Goal: Information Seeking & Learning: Understand process/instructions

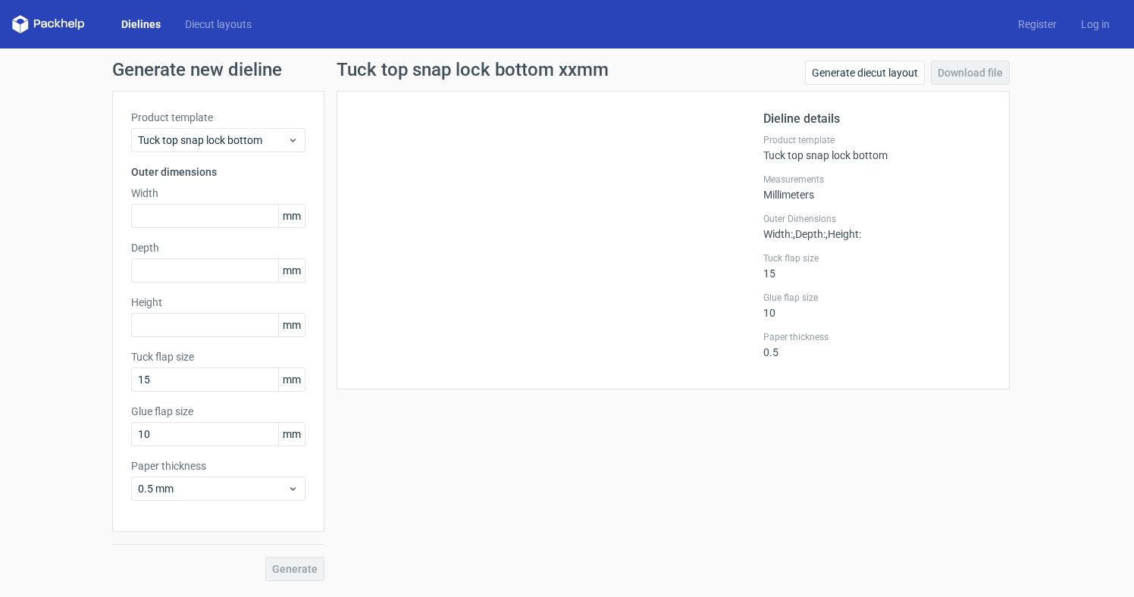
click at [77, 29] on icon at bounding box center [48, 24] width 73 height 18
click at [43, 26] on icon at bounding box center [48, 24] width 73 height 18
click at [42, 19] on icon at bounding box center [48, 24] width 73 height 18
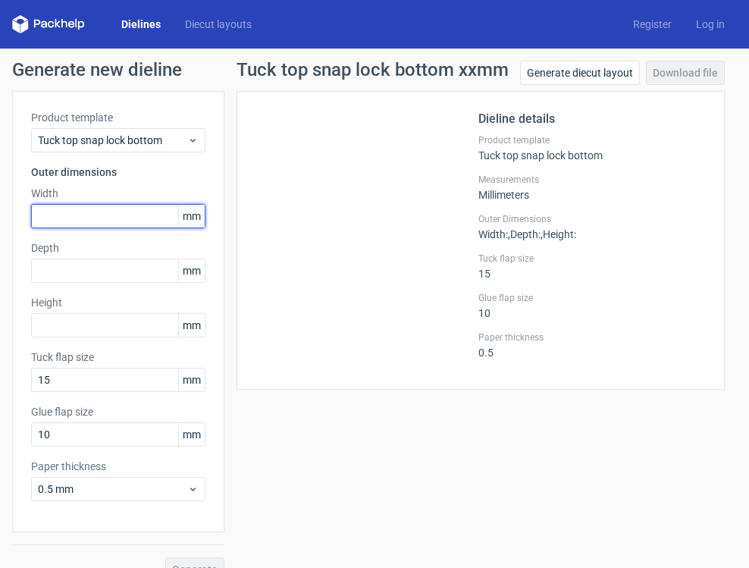
click at [130, 223] on input "text" at bounding box center [118, 216] width 174 height 24
paste input "71250785"
drag, startPoint x: 52, startPoint y: 216, endPoint x: 168, endPoint y: 215, distance: 116.0
click at [168, 215] on input "71250785" at bounding box center [118, 216] width 174 height 24
type input "712"
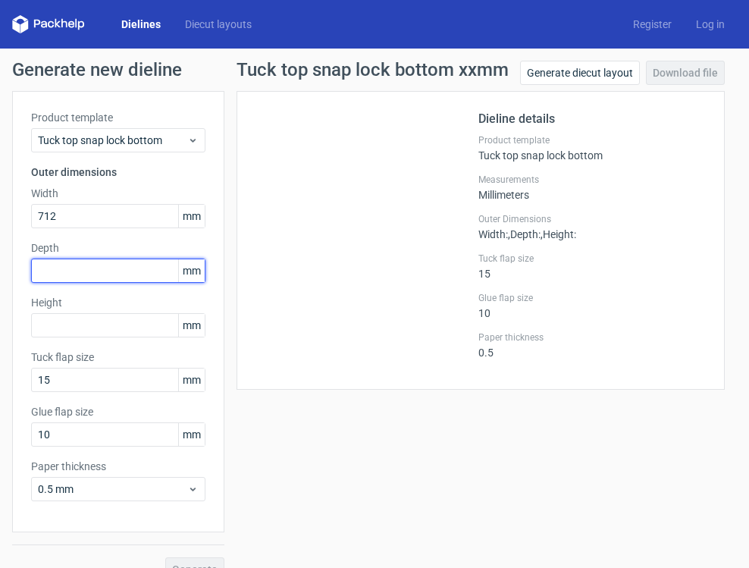
click at [56, 281] on div "Depth mm" at bounding box center [118, 261] width 174 height 42
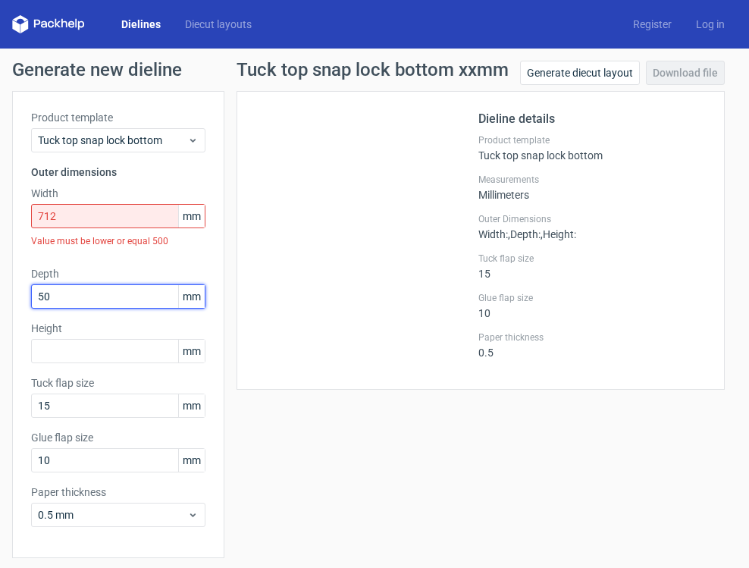
type input "507"
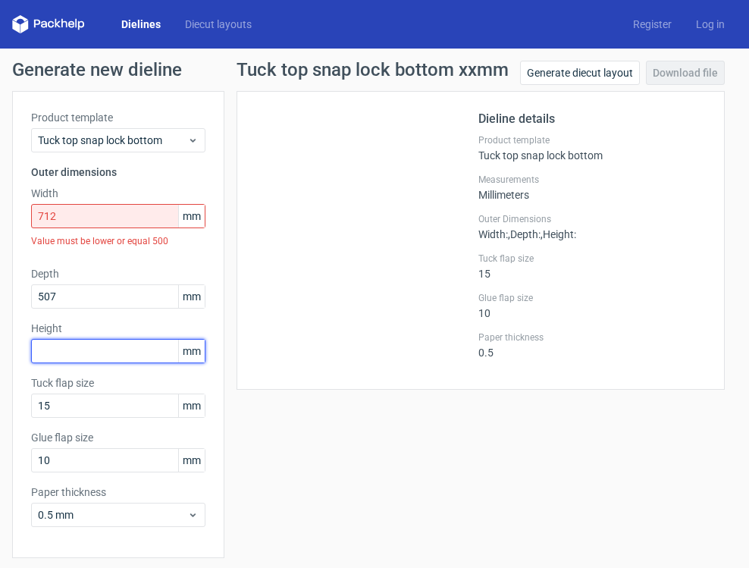
click at [75, 352] on div "Height mm" at bounding box center [118, 342] width 174 height 42
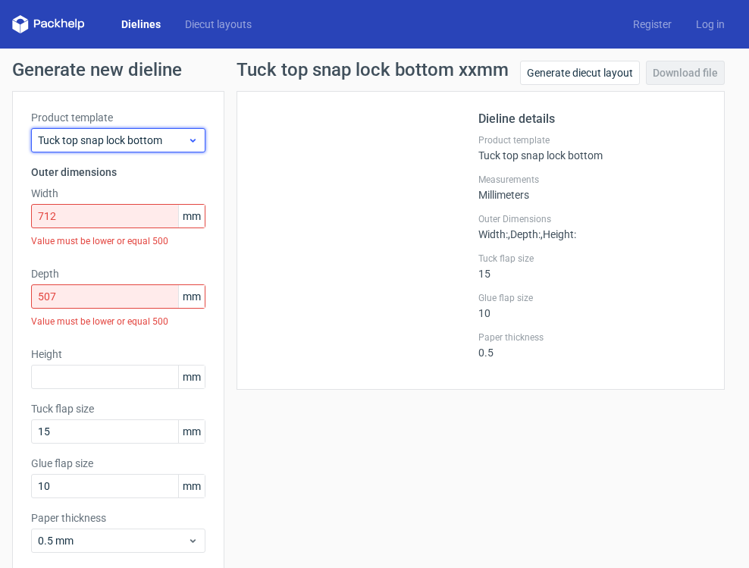
click at [109, 145] on span "Tuck top snap lock bottom" at bounding box center [112, 140] width 149 height 15
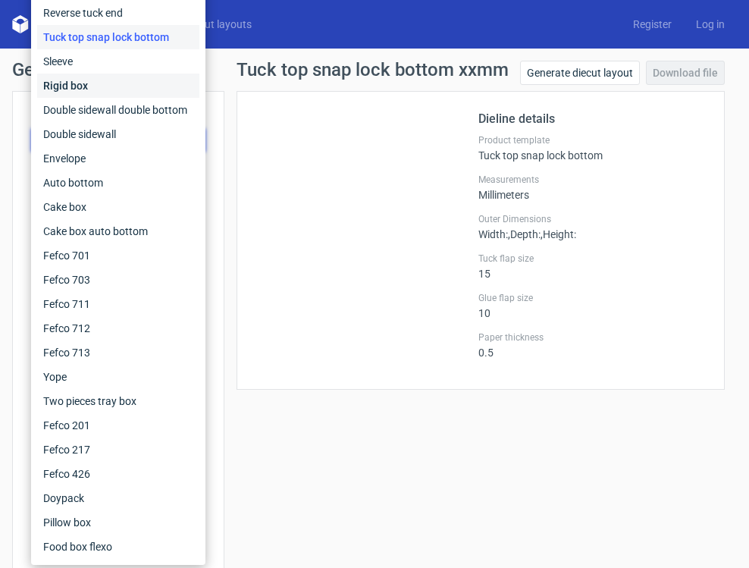
click at [102, 92] on div "Rigid box" at bounding box center [118, 86] width 162 height 24
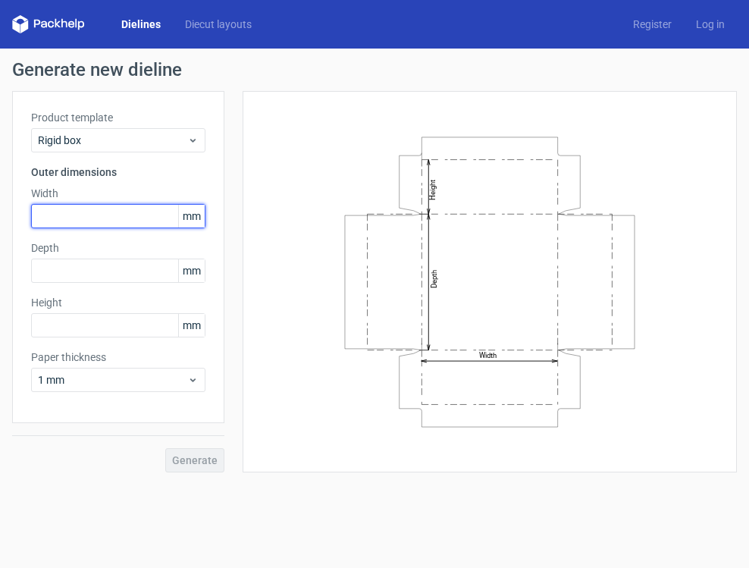
click at [85, 227] on input "text" at bounding box center [118, 216] width 174 height 24
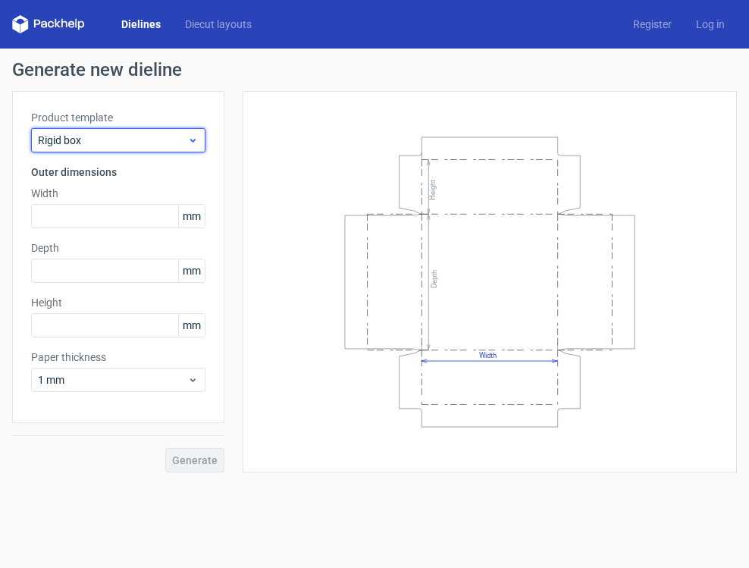
click at [94, 142] on span "Rigid box" at bounding box center [112, 140] width 149 height 15
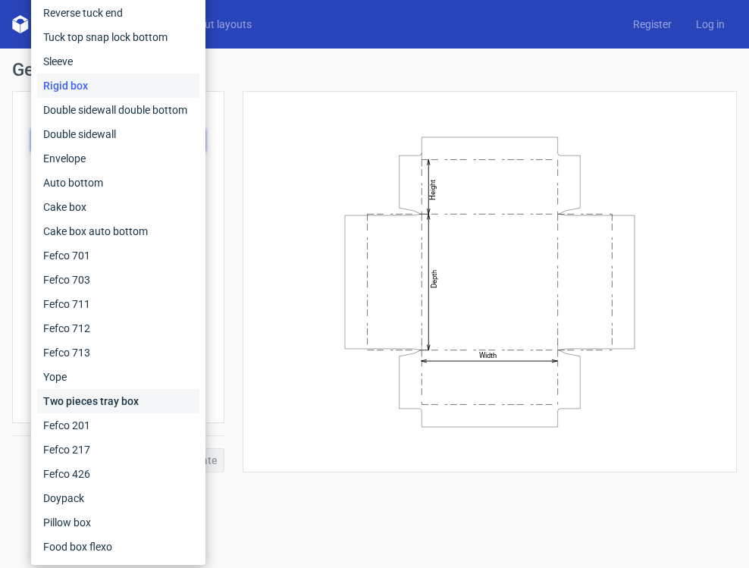
click at [139, 403] on div "Two pieces tray box" at bounding box center [118, 401] width 162 height 24
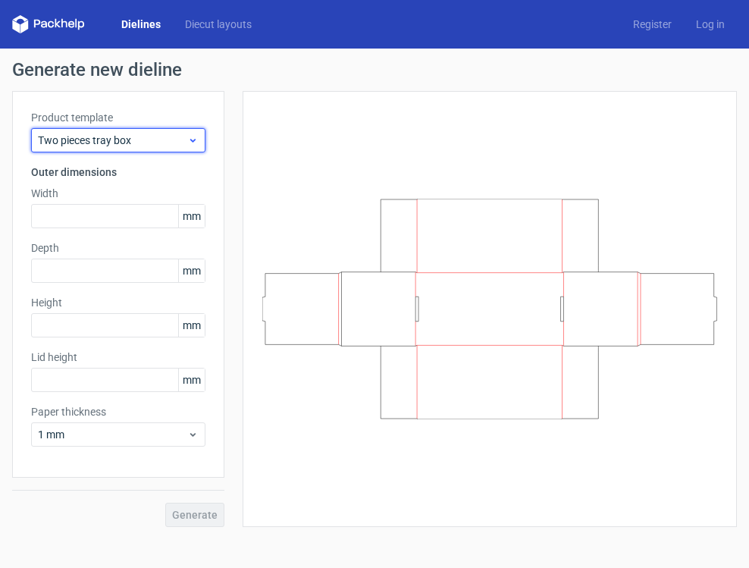
click at [138, 139] on span "Two pieces tray box" at bounding box center [112, 140] width 149 height 15
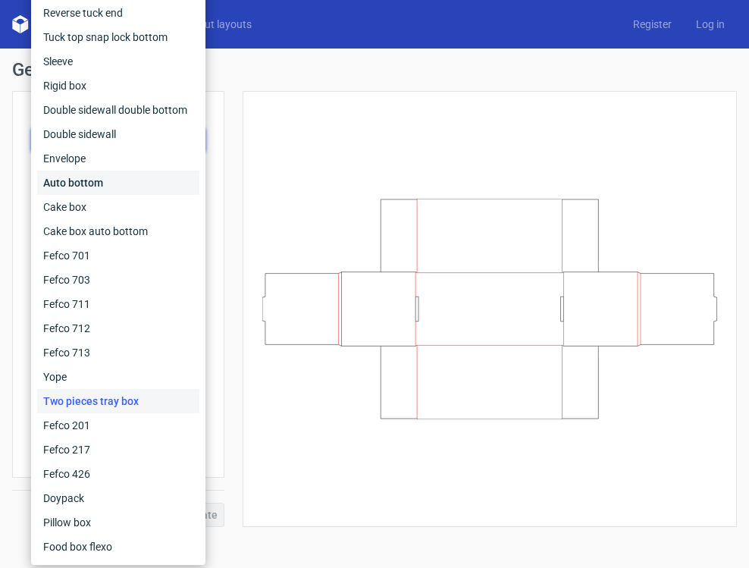
click at [86, 185] on div "Auto bottom" at bounding box center [118, 183] width 162 height 24
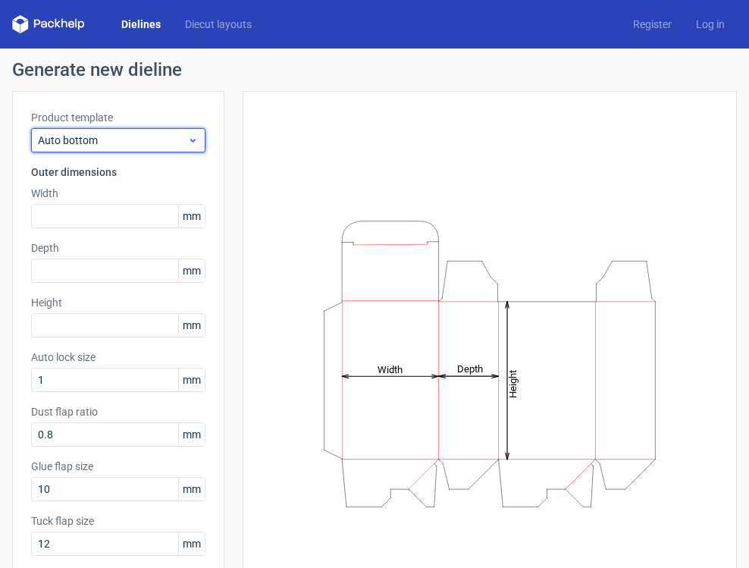
click at [92, 149] on div "Auto bottom" at bounding box center [118, 140] width 174 height 24
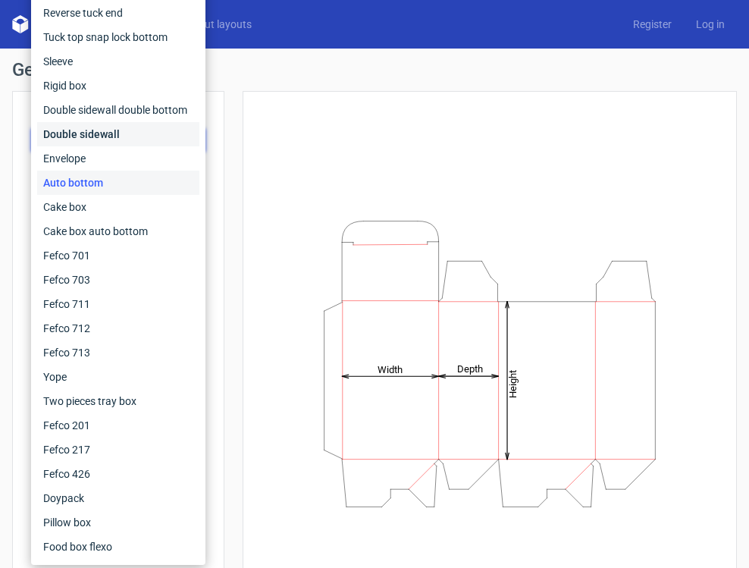
click at [91, 136] on div "Double sidewall" at bounding box center [118, 134] width 162 height 24
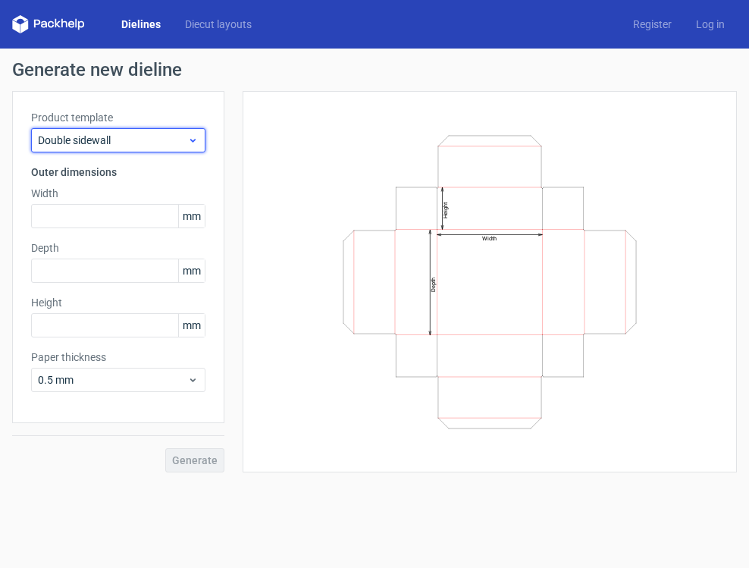
click at [92, 133] on span "Double sidewall" at bounding box center [112, 140] width 149 height 15
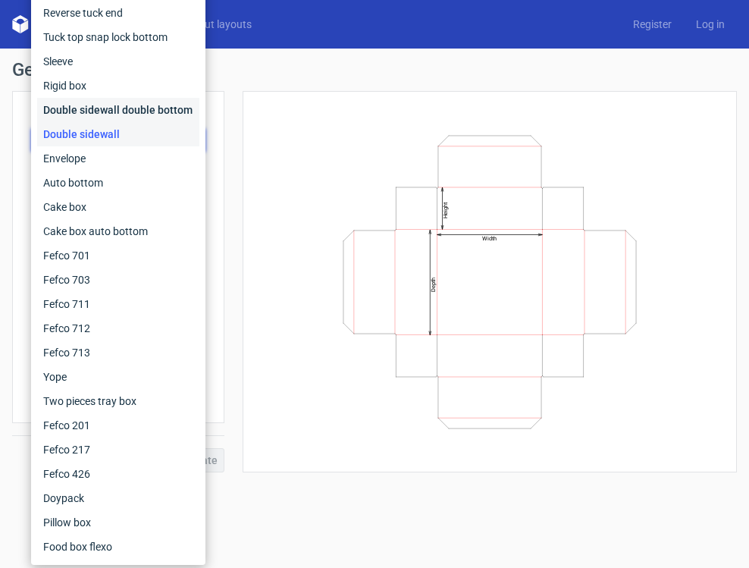
click at [94, 113] on div "Double sidewall double bottom" at bounding box center [118, 110] width 162 height 24
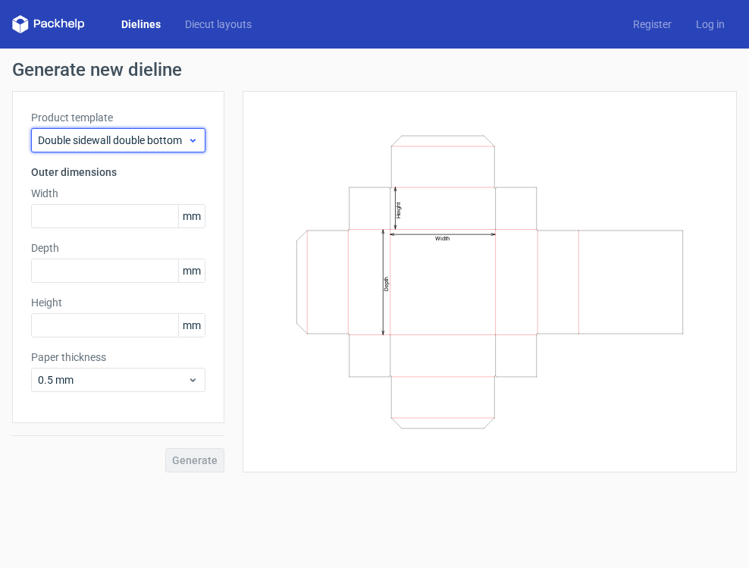
click at [95, 145] on span "Double sidewall double bottom" at bounding box center [112, 140] width 149 height 15
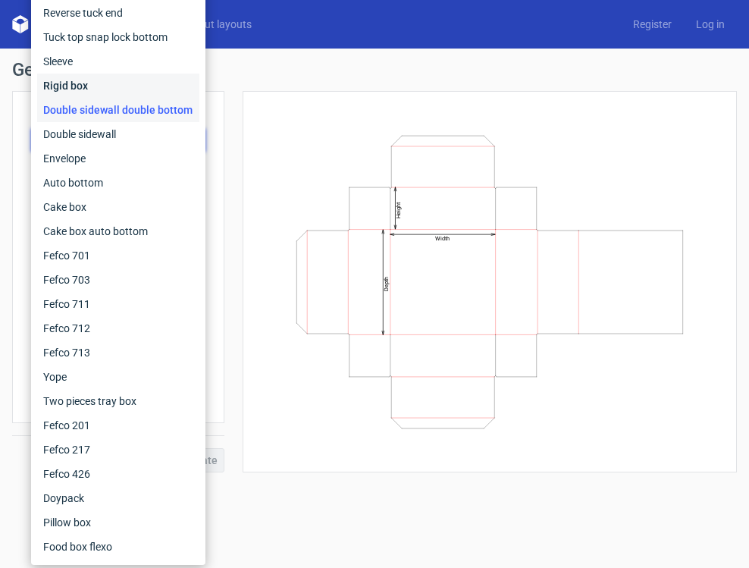
click at [76, 80] on div "Rigid box" at bounding box center [118, 86] width 162 height 24
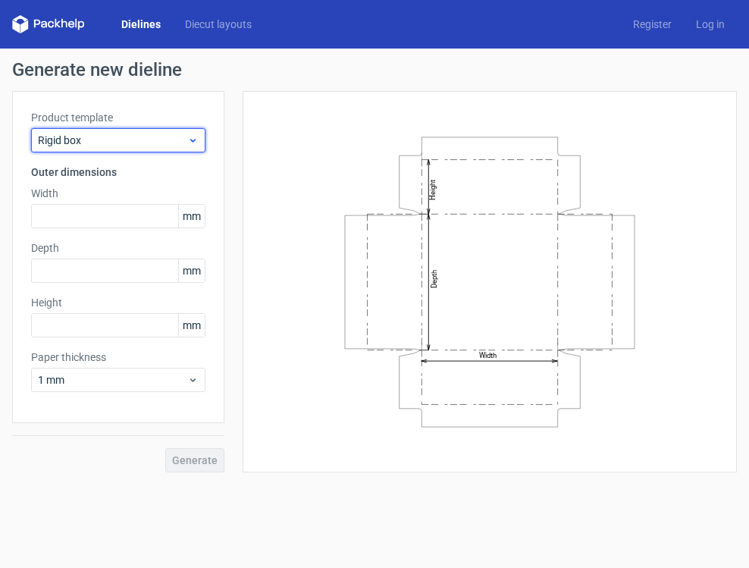
click at [108, 149] on div "Rigid box" at bounding box center [118, 140] width 174 height 24
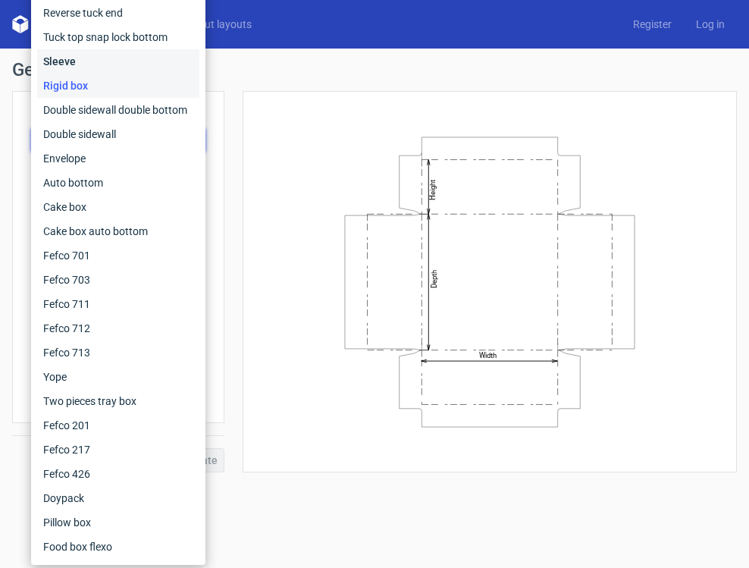
click at [87, 68] on div "Sleeve" at bounding box center [118, 61] width 162 height 24
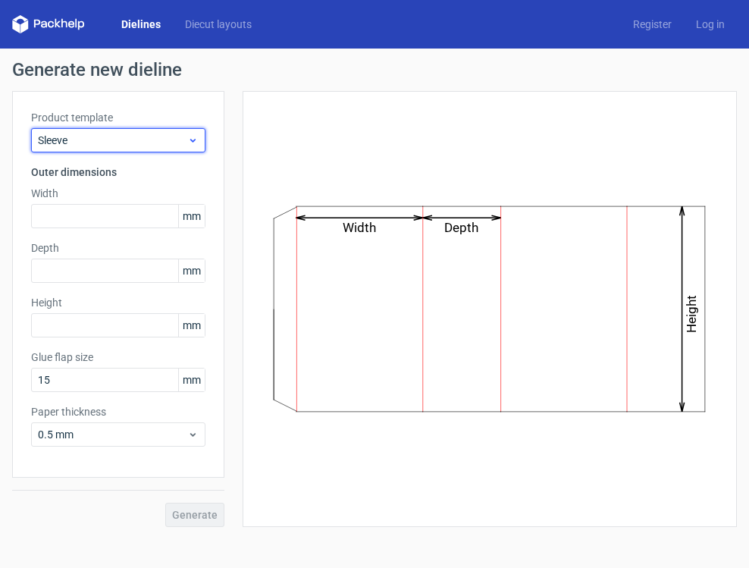
click at [83, 140] on span "Sleeve" at bounding box center [112, 140] width 149 height 15
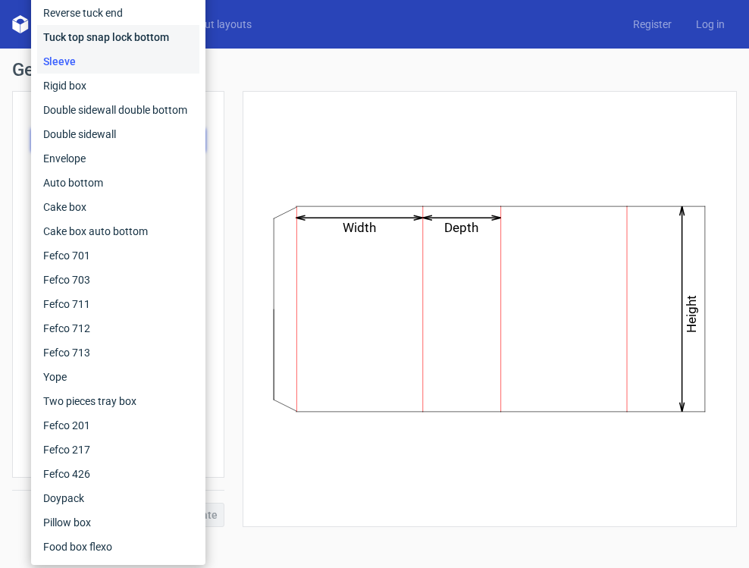
click at [92, 42] on div "Tuck top snap lock bottom" at bounding box center [118, 37] width 162 height 24
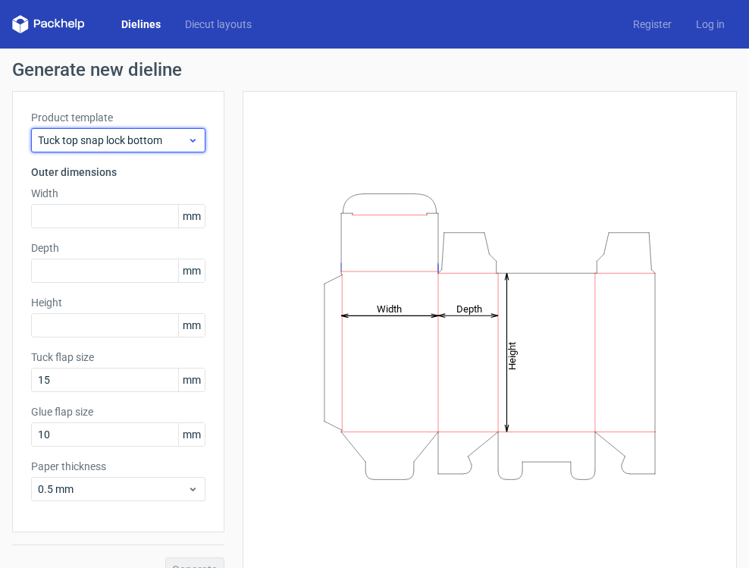
click at [87, 136] on span "Tuck top snap lock bottom" at bounding box center [112, 140] width 149 height 15
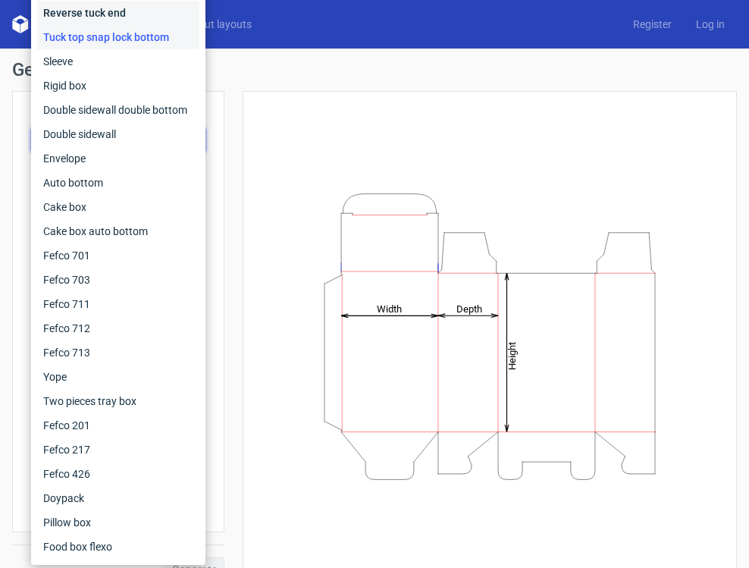
click at [108, 16] on div "Reverse tuck end" at bounding box center [118, 13] width 162 height 24
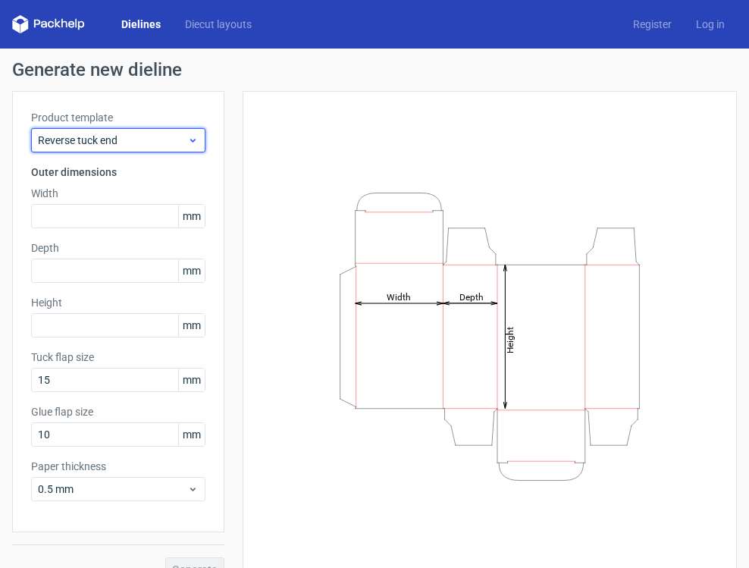
click at [105, 146] on span "Reverse tuck end" at bounding box center [112, 140] width 149 height 15
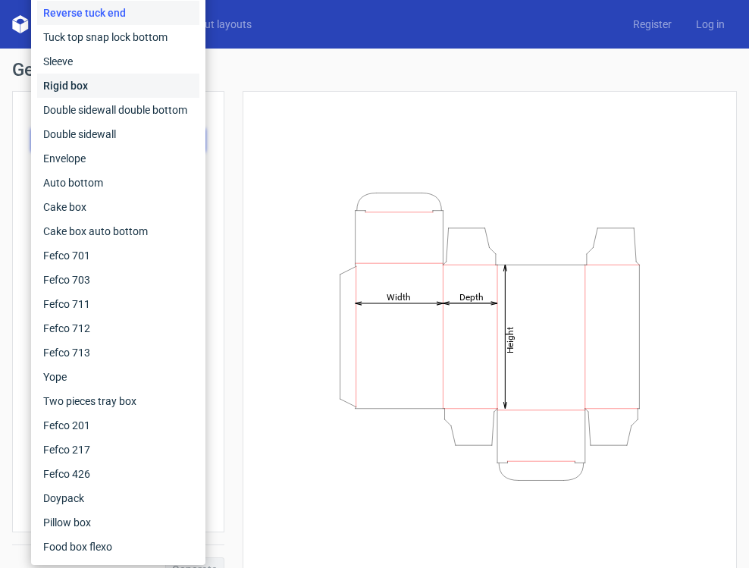
click at [94, 91] on div "Rigid box" at bounding box center [118, 86] width 162 height 24
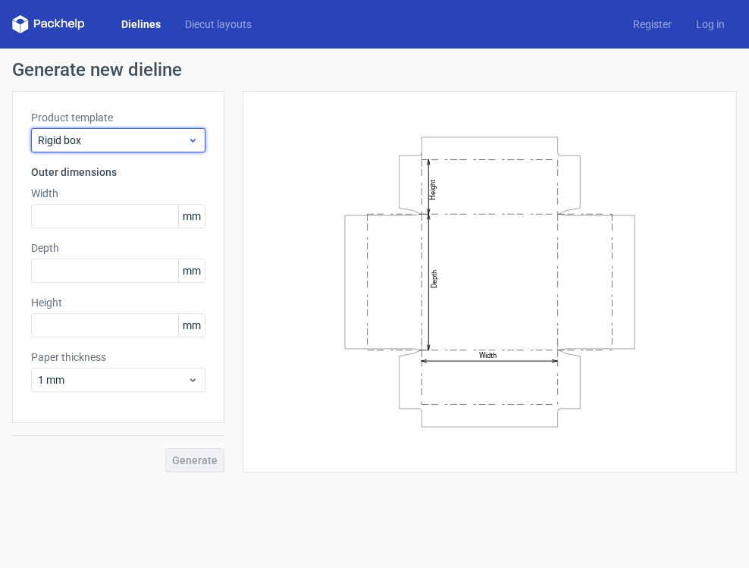
click at [95, 133] on span "Rigid box" at bounding box center [112, 140] width 149 height 15
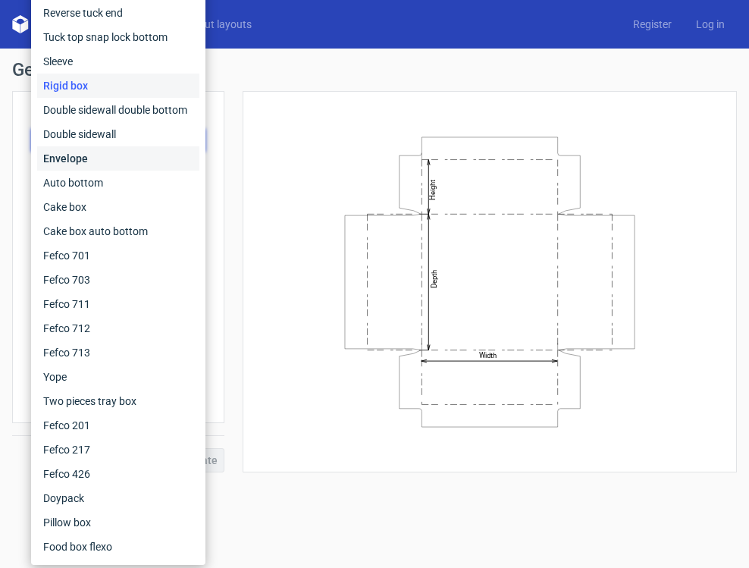
click at [90, 156] on div "Envelope" at bounding box center [118, 158] width 162 height 24
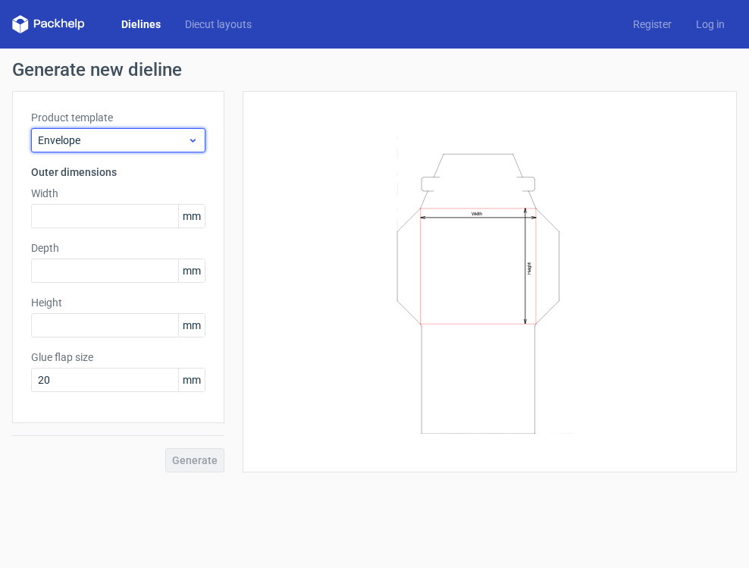
click at [90, 143] on span "Envelope" at bounding box center [112, 140] width 149 height 15
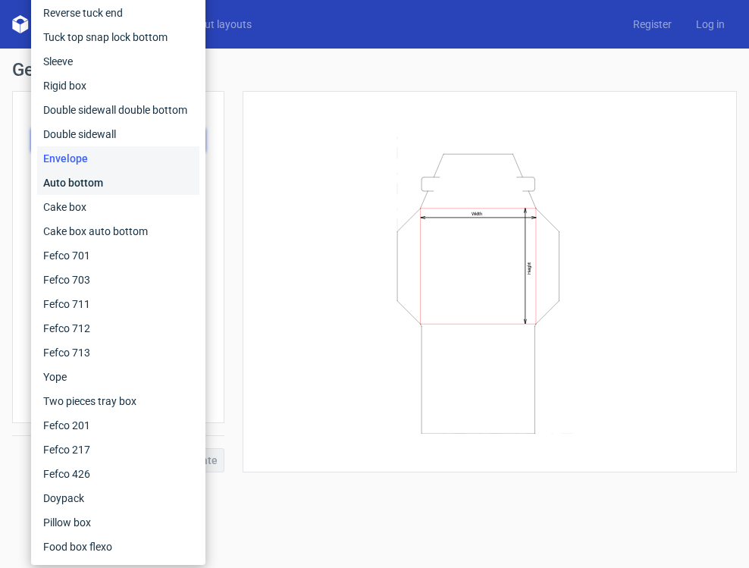
click at [85, 187] on div "Auto bottom" at bounding box center [118, 183] width 162 height 24
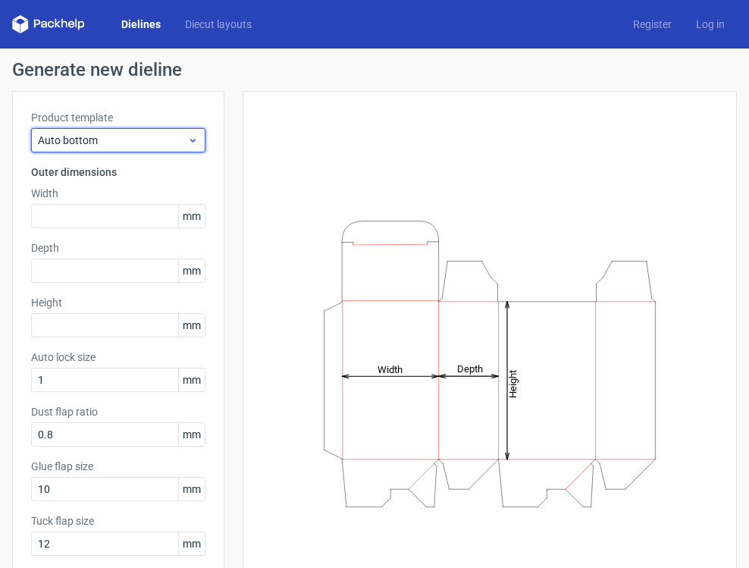
click at [94, 148] on div "Auto bottom" at bounding box center [118, 140] width 174 height 24
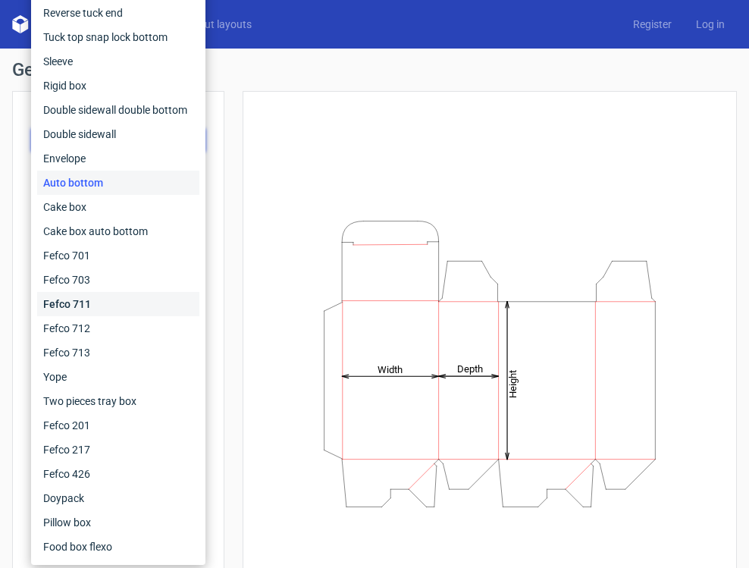
click at [102, 302] on div "Fefco 711" at bounding box center [118, 304] width 162 height 24
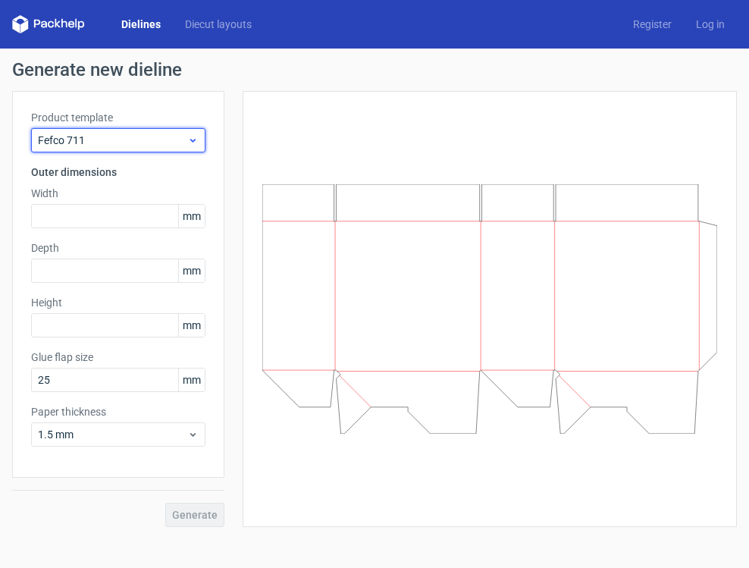
click at [112, 143] on span "Fefco 711" at bounding box center [112, 140] width 149 height 15
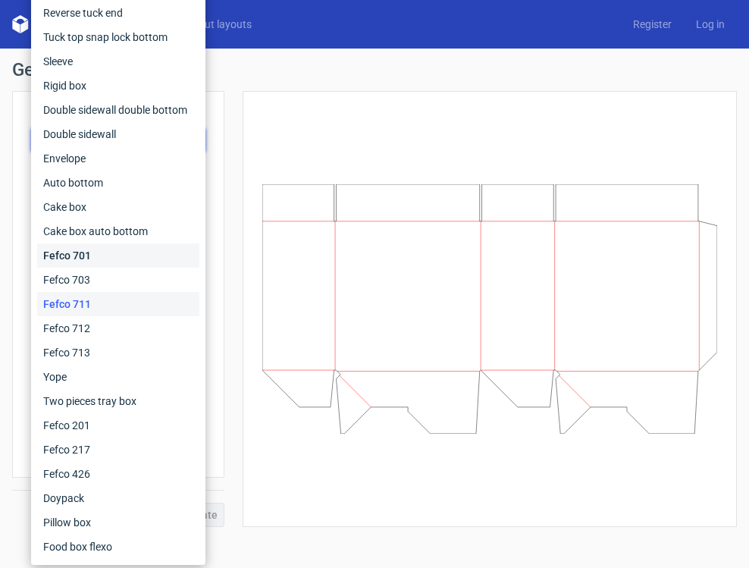
click at [84, 259] on div "Fefco 701" at bounding box center [118, 255] width 162 height 24
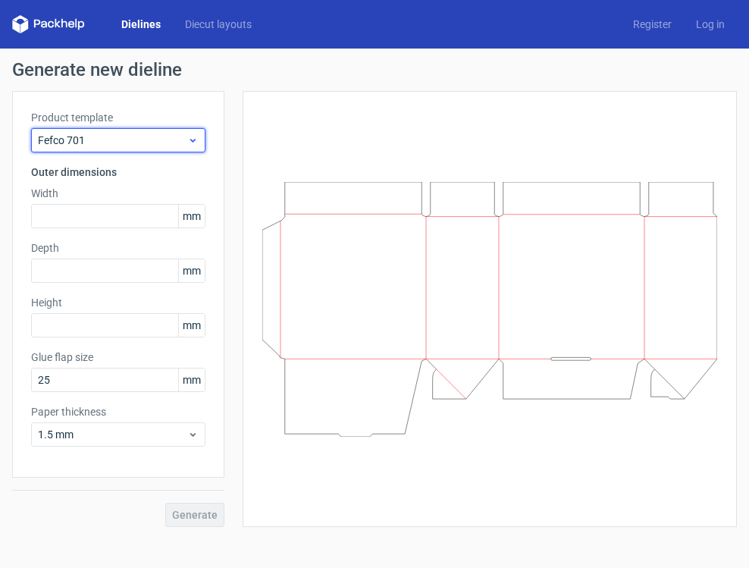
click at [105, 146] on span "Fefco 701" at bounding box center [112, 140] width 149 height 15
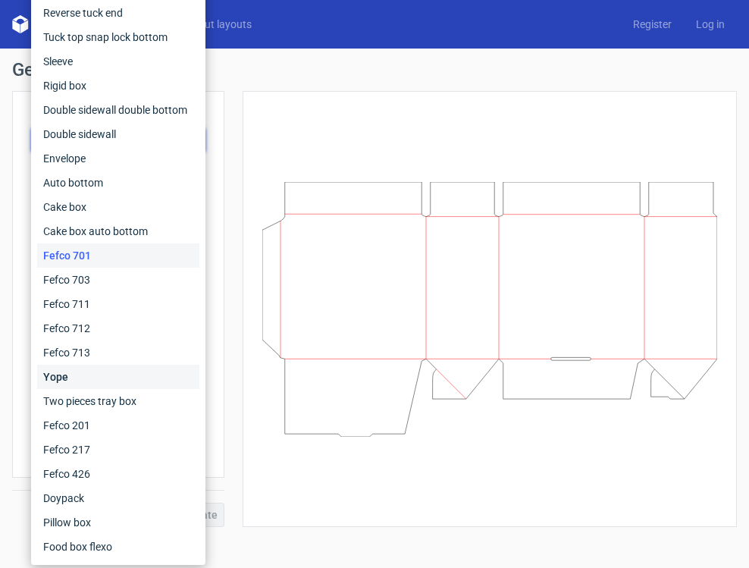
click at [102, 367] on div "Yope" at bounding box center [118, 377] width 162 height 24
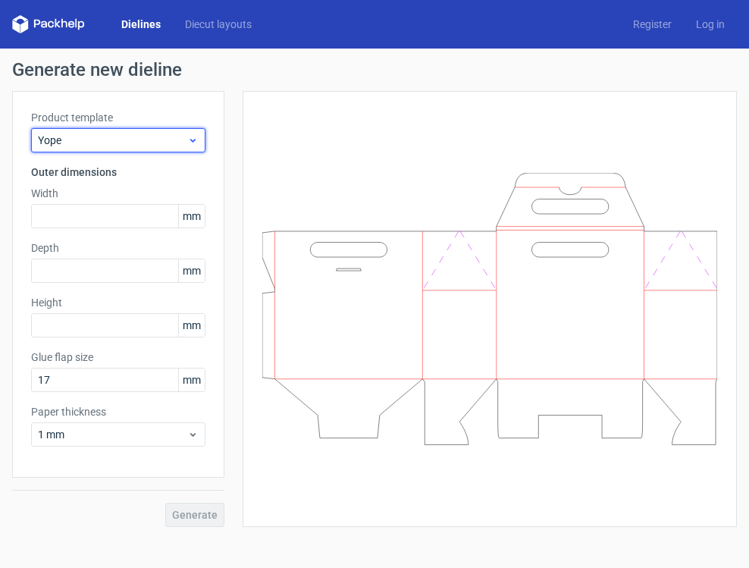
click at [127, 136] on span "Yope" at bounding box center [112, 140] width 149 height 15
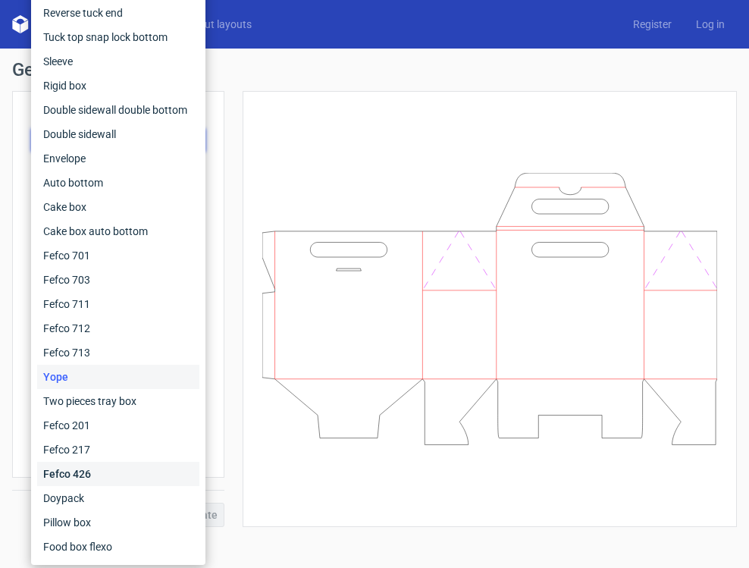
click at [98, 469] on div "Fefco 426" at bounding box center [118, 474] width 162 height 24
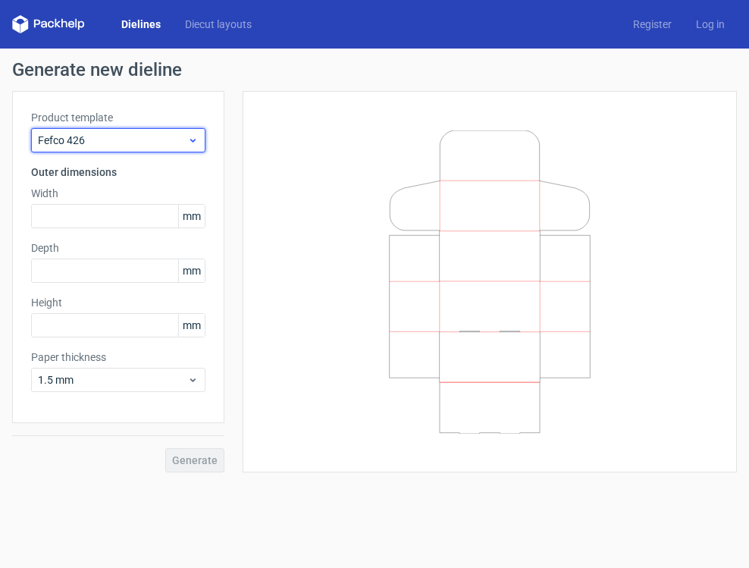
click at [122, 134] on span "Fefco 426" at bounding box center [112, 140] width 149 height 15
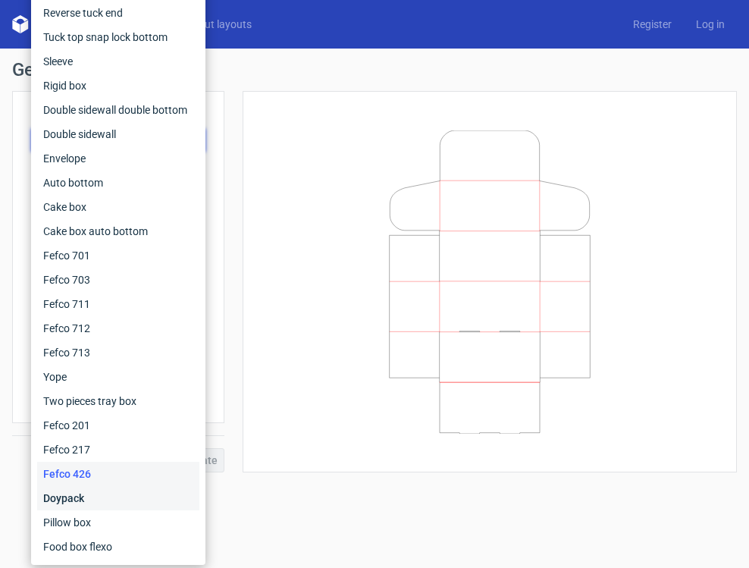
click at [76, 495] on div "Doypack" at bounding box center [118, 498] width 162 height 24
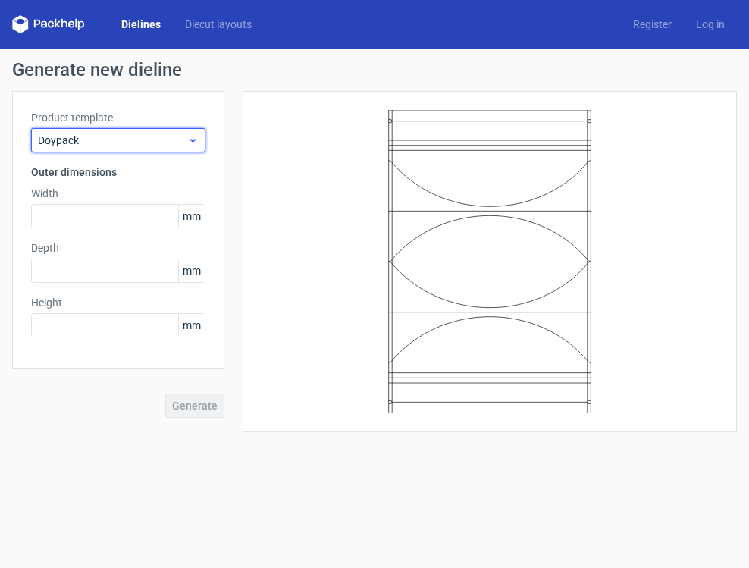
click at [134, 139] on span "Doypack" at bounding box center [112, 140] width 149 height 15
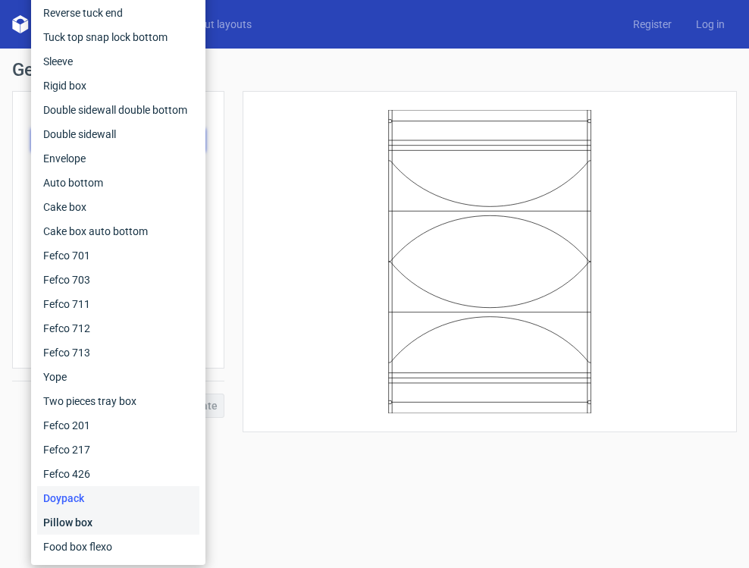
click at [89, 525] on div "Pillow box" at bounding box center [118, 522] width 162 height 24
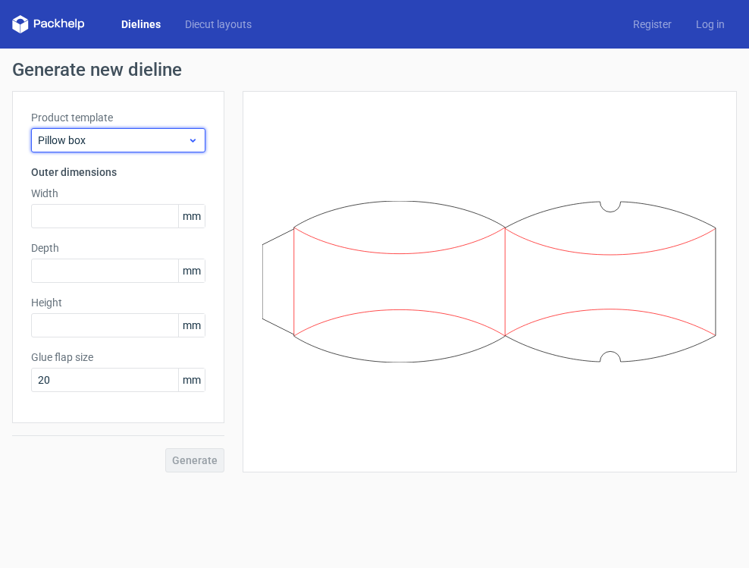
click at [139, 140] on span "Pillow box" at bounding box center [112, 140] width 149 height 15
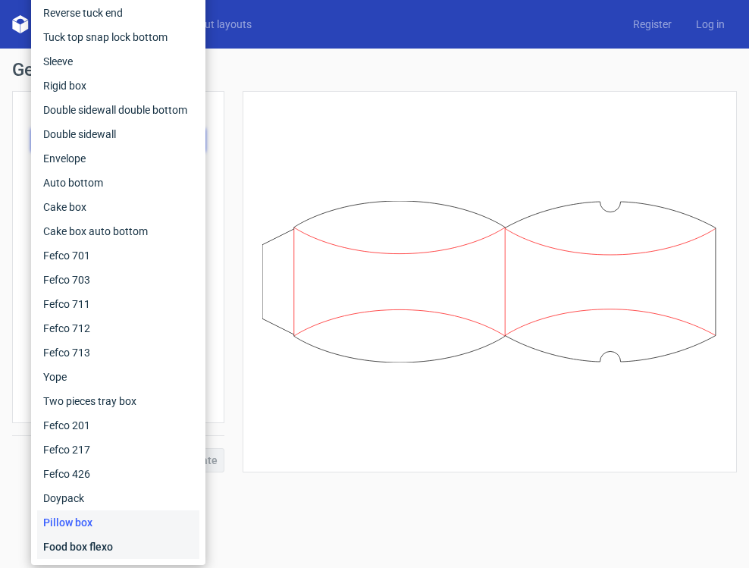
click at [96, 544] on div "Food box flexo" at bounding box center [118, 546] width 162 height 24
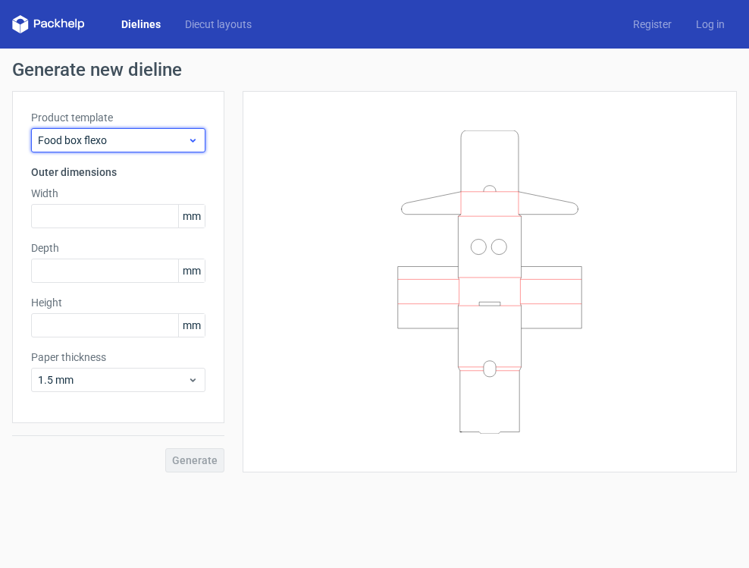
click at [127, 136] on span "Food box flexo" at bounding box center [112, 140] width 149 height 15
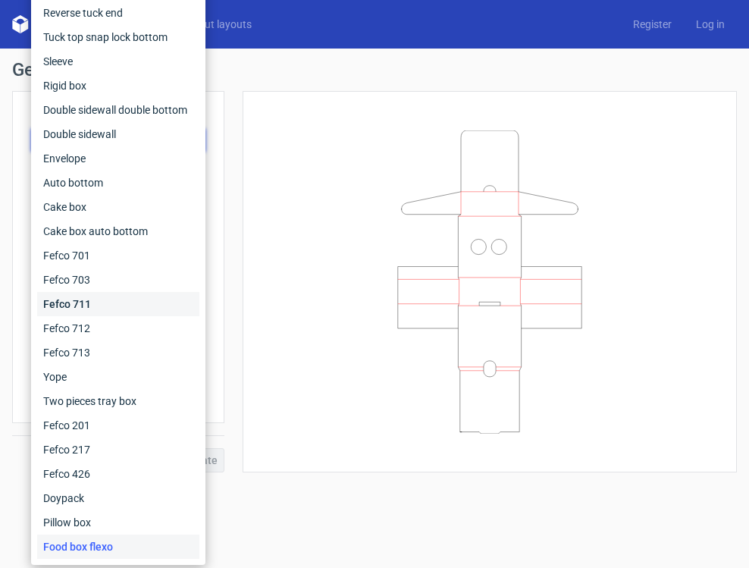
click at [80, 303] on div "Fefco 711" at bounding box center [118, 304] width 162 height 24
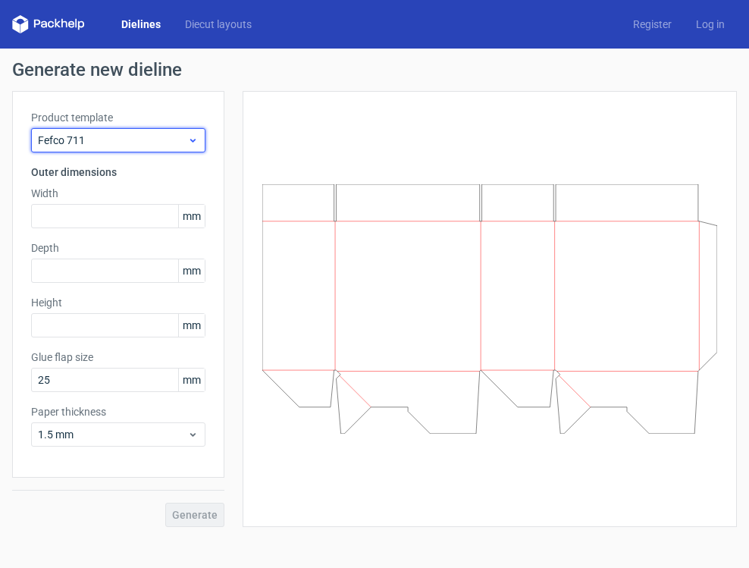
click at [118, 145] on span "Fefco 711" at bounding box center [112, 140] width 149 height 15
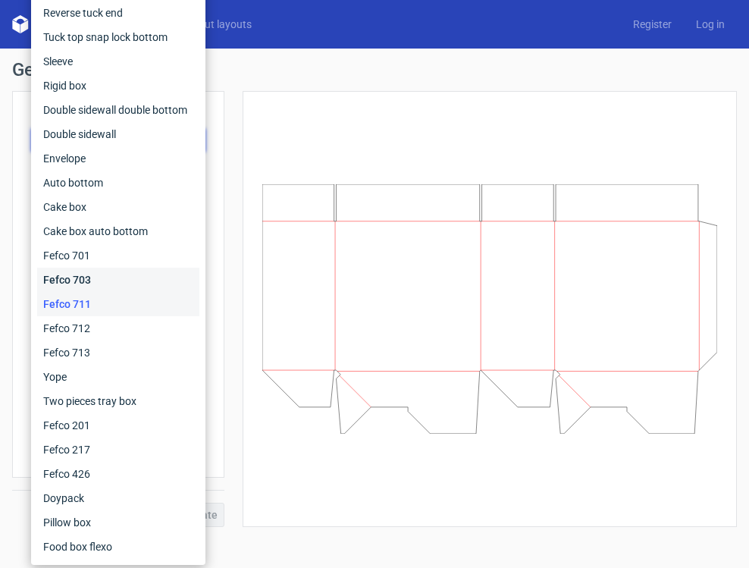
click at [102, 282] on div "Fefco 703" at bounding box center [118, 280] width 162 height 24
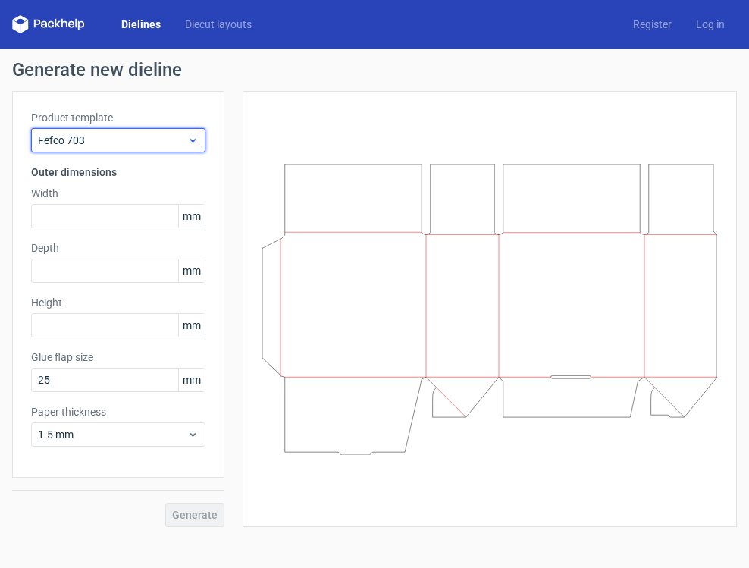
click at [127, 149] on div "Fefco 703" at bounding box center [118, 140] width 174 height 24
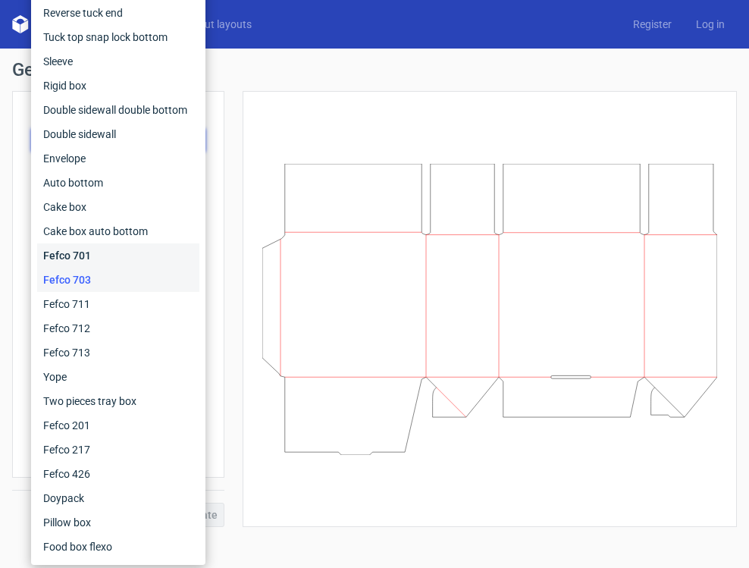
click at [85, 259] on div "Fefco 701" at bounding box center [118, 255] width 162 height 24
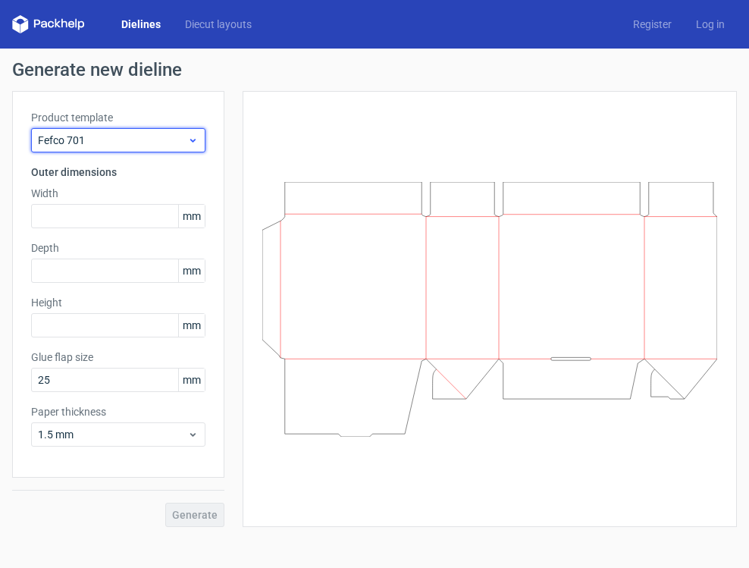
click at [137, 148] on div "Fefco 701" at bounding box center [118, 140] width 174 height 24
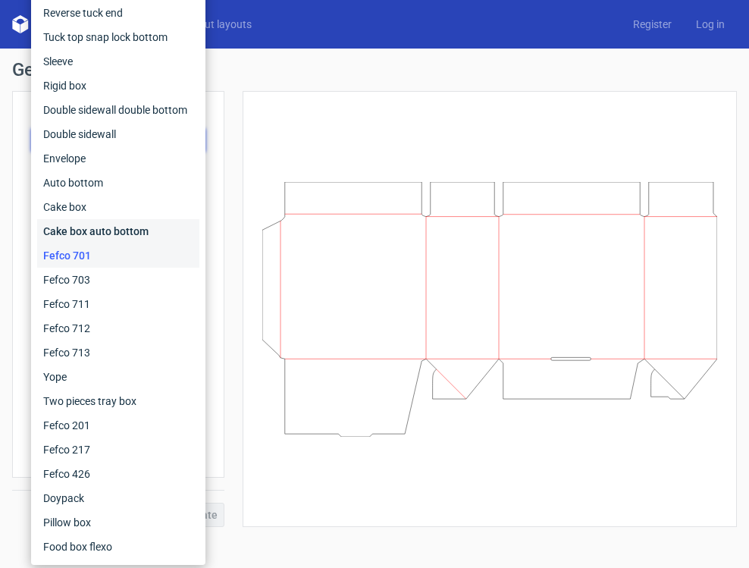
click at [113, 234] on div "Cake box auto bottom" at bounding box center [118, 231] width 162 height 24
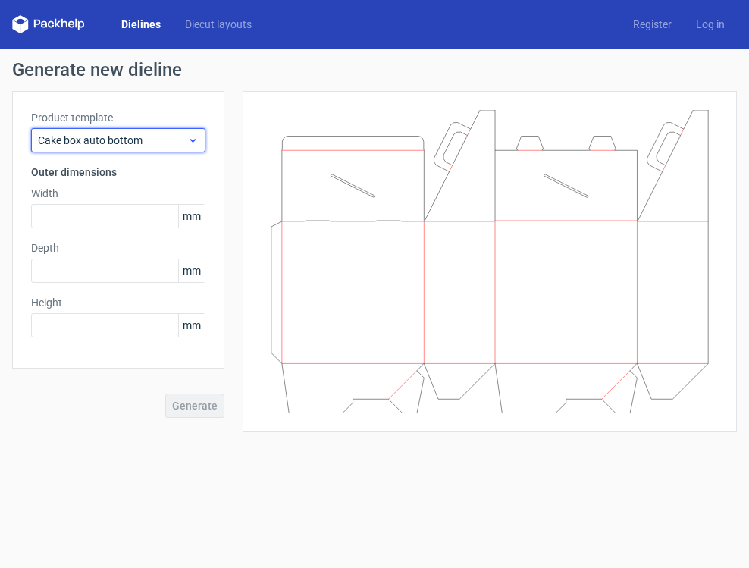
click at [121, 144] on span "Cake box auto bottom" at bounding box center [112, 140] width 149 height 15
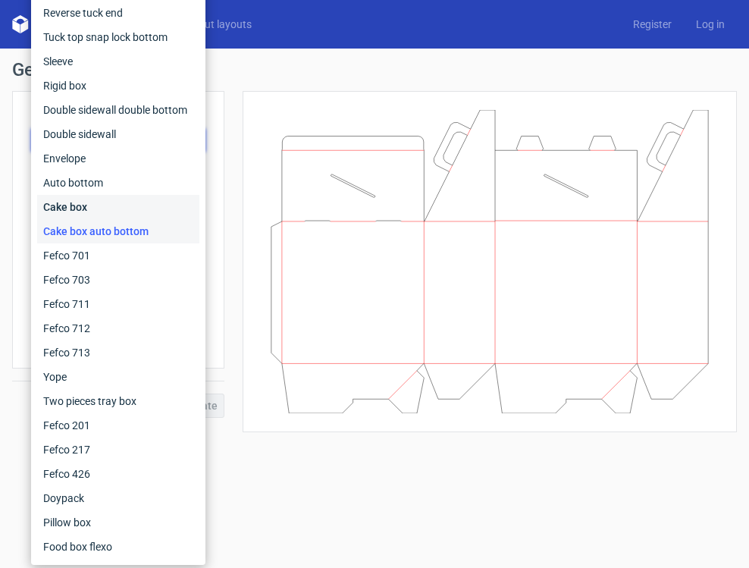
click at [92, 205] on div "Cake box" at bounding box center [118, 207] width 162 height 24
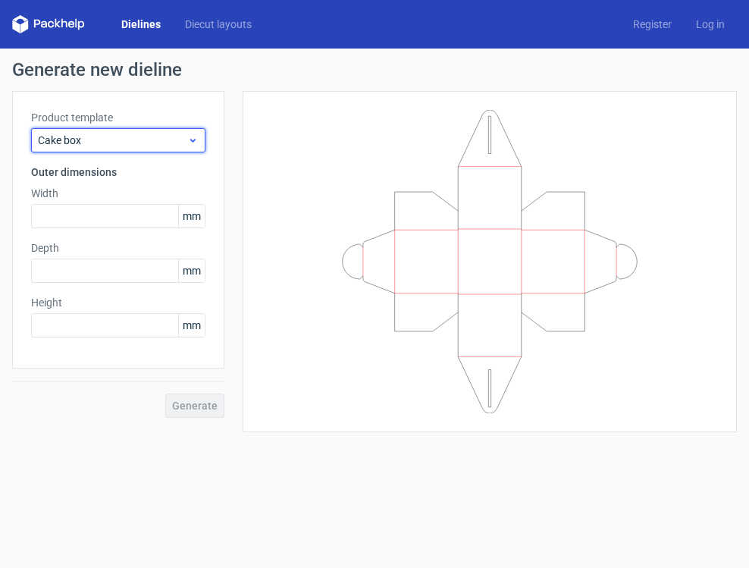
click at [109, 144] on span "Cake box" at bounding box center [112, 140] width 149 height 15
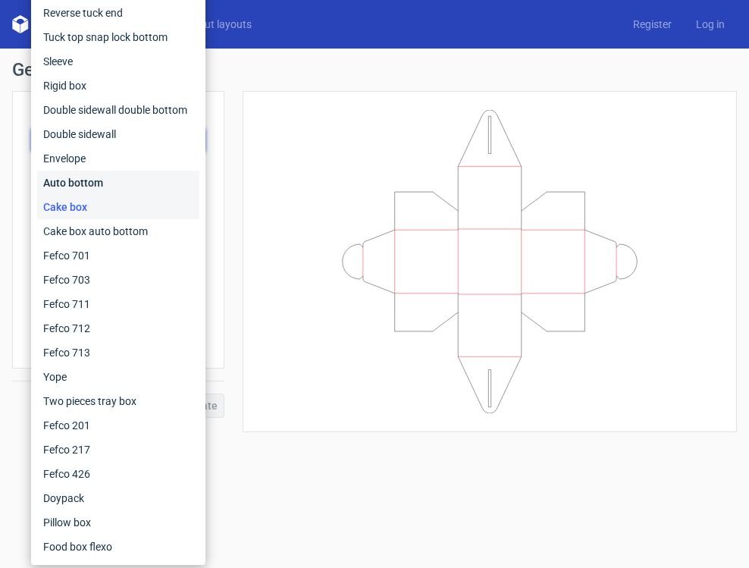
click at [88, 186] on div "Auto bottom" at bounding box center [118, 183] width 162 height 24
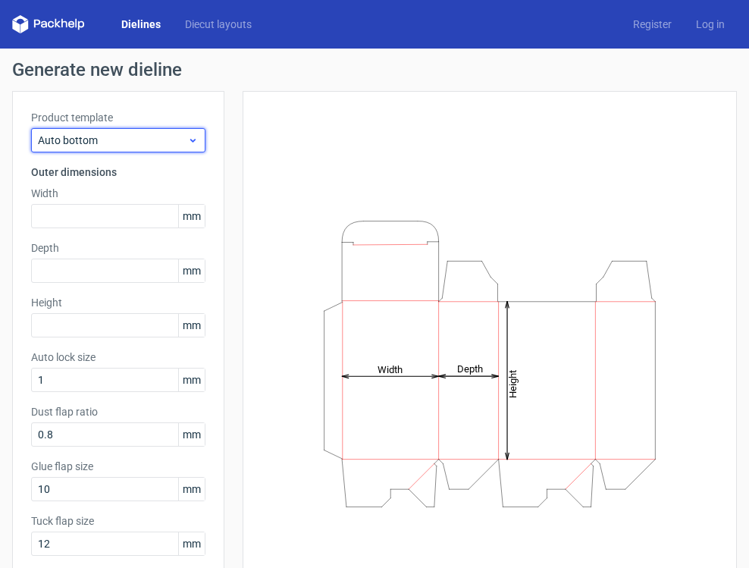
click at [96, 140] on span "Auto bottom" at bounding box center [112, 140] width 149 height 15
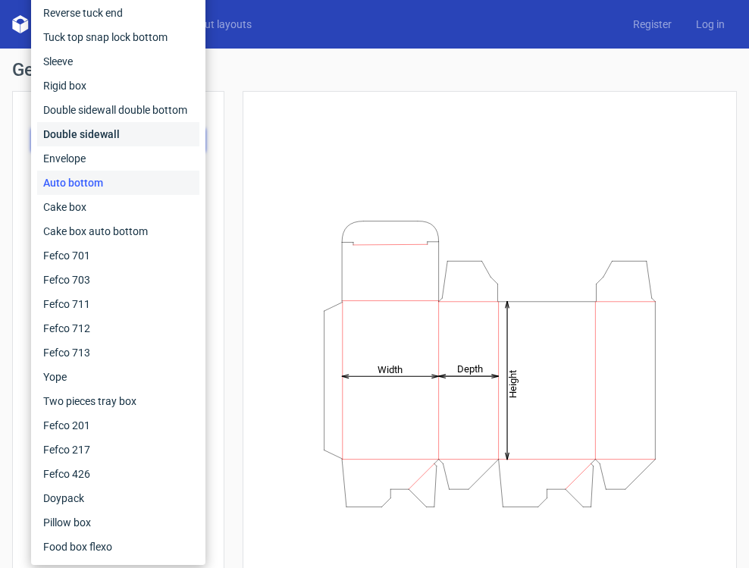
click at [92, 139] on div "Double sidewall" at bounding box center [118, 134] width 162 height 24
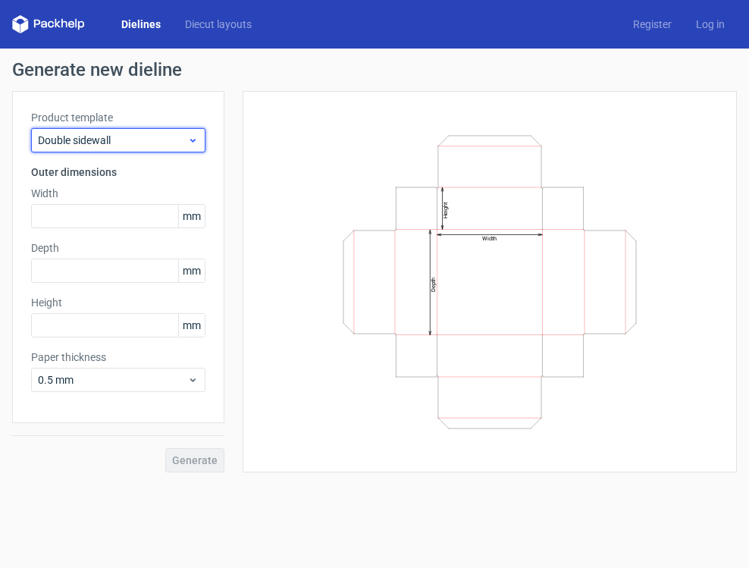
click at [92, 140] on span "Double sidewall" at bounding box center [112, 140] width 149 height 15
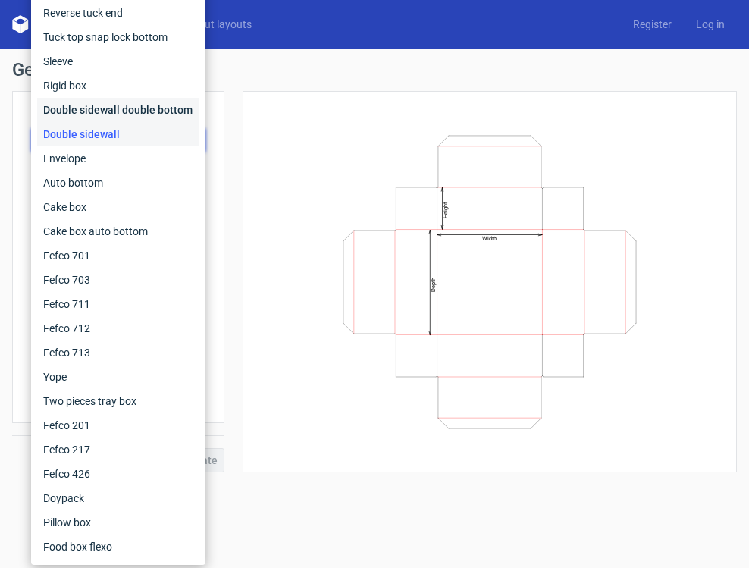
click at [99, 113] on div "Double sidewall double bottom" at bounding box center [118, 110] width 162 height 24
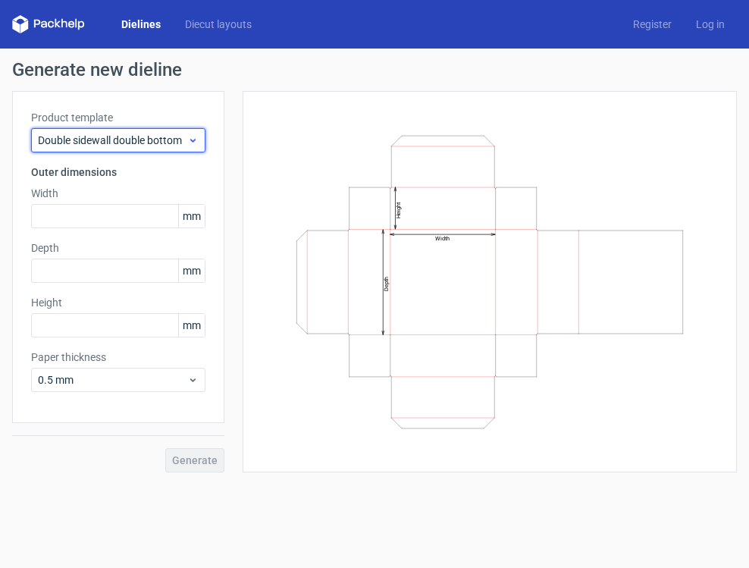
click at [99, 137] on span "Double sidewall double bottom" at bounding box center [112, 140] width 149 height 15
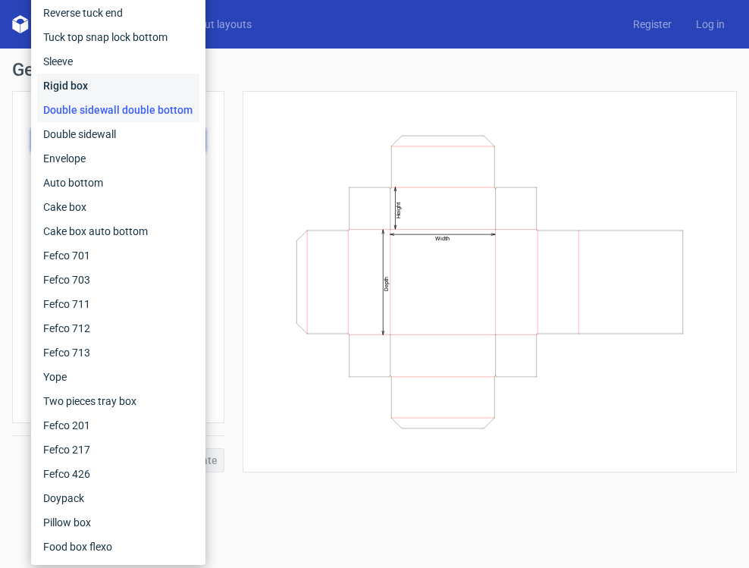
click at [102, 89] on div "Rigid box" at bounding box center [118, 86] width 162 height 24
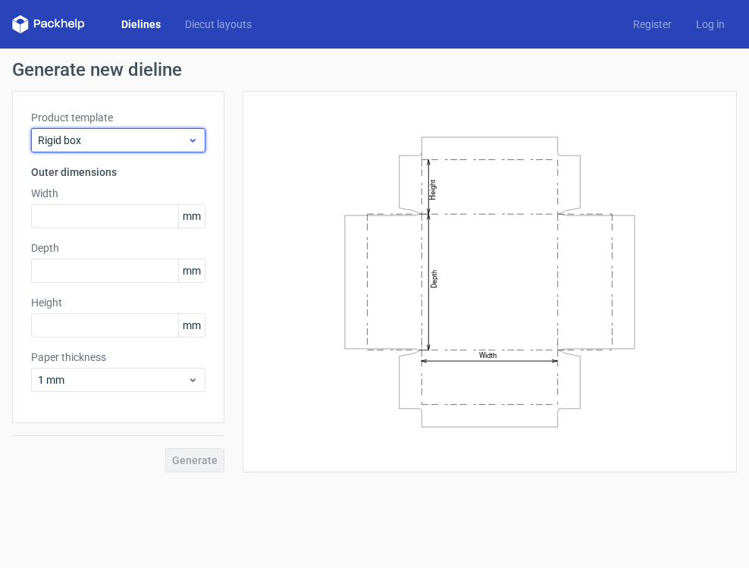
click at [105, 143] on span "Rigid box" at bounding box center [112, 140] width 149 height 15
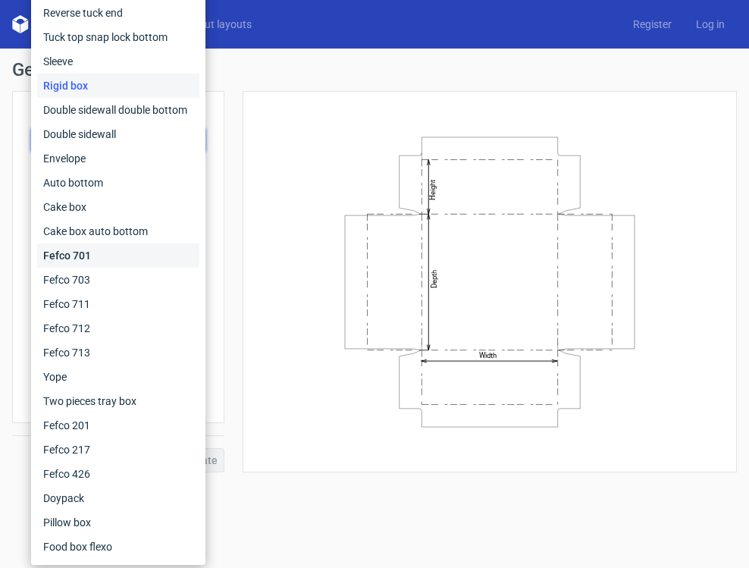
click at [83, 255] on div "Fefco 701" at bounding box center [118, 255] width 162 height 24
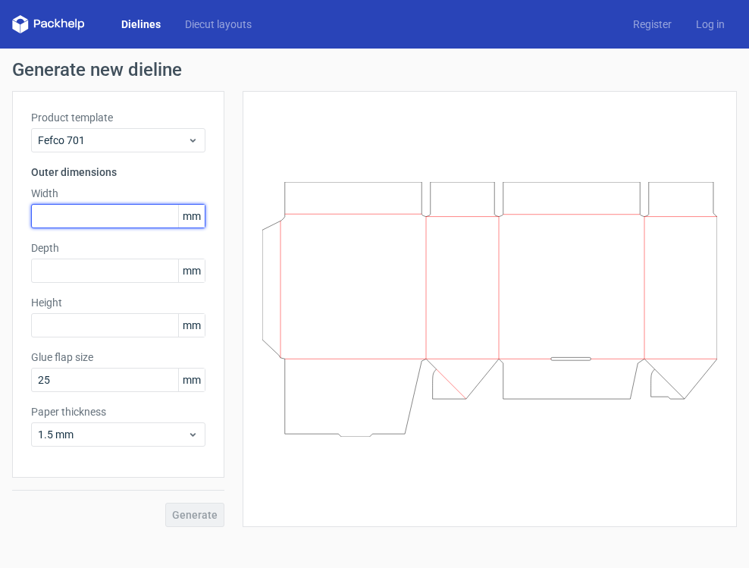
click at [134, 221] on input "text" at bounding box center [118, 216] width 174 height 24
type input "722"
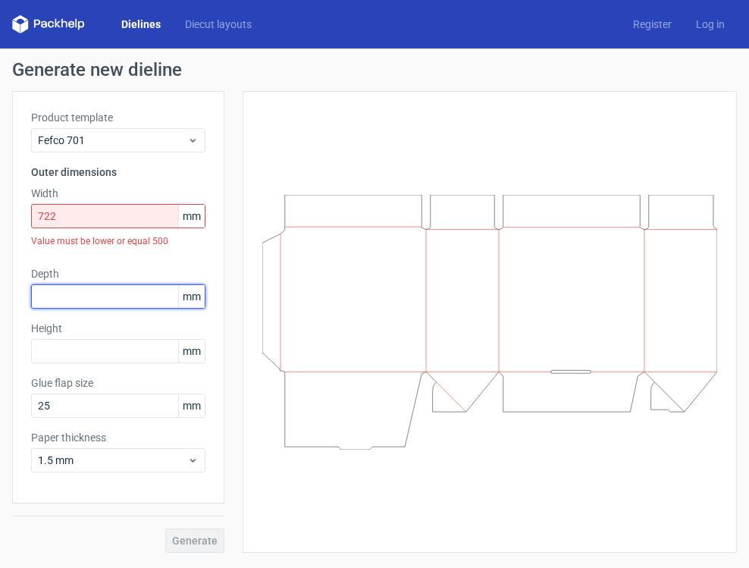
click at [120, 271] on div "Depth mm" at bounding box center [118, 287] width 174 height 42
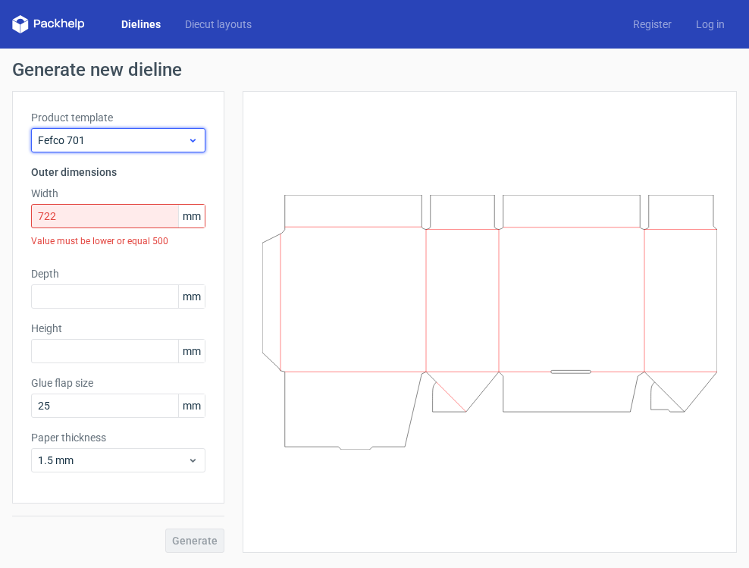
click at [92, 146] on span "Fefco 701" at bounding box center [112, 140] width 149 height 15
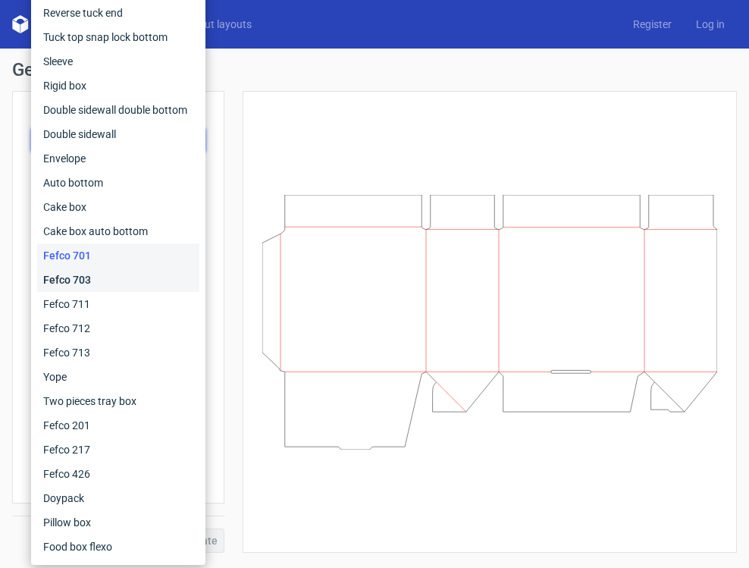
click at [95, 280] on div "Fefco 703" at bounding box center [118, 280] width 162 height 24
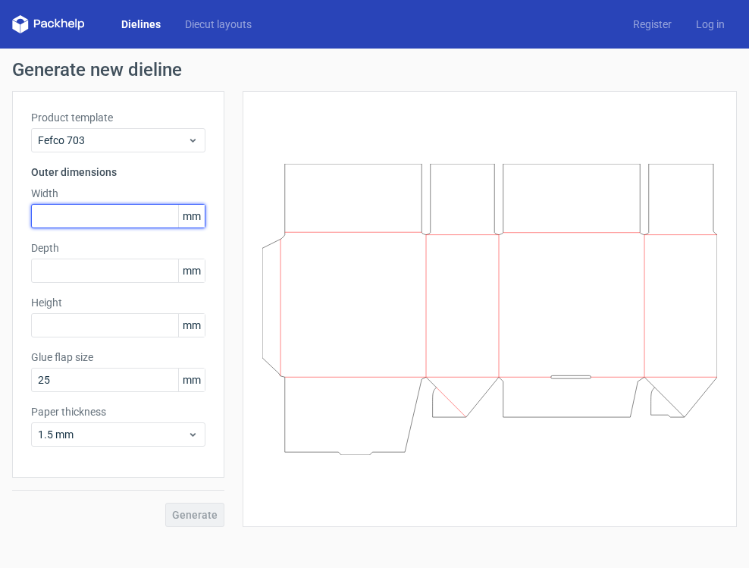
click at [78, 217] on input "text" at bounding box center [118, 216] width 174 height 24
type input "712"
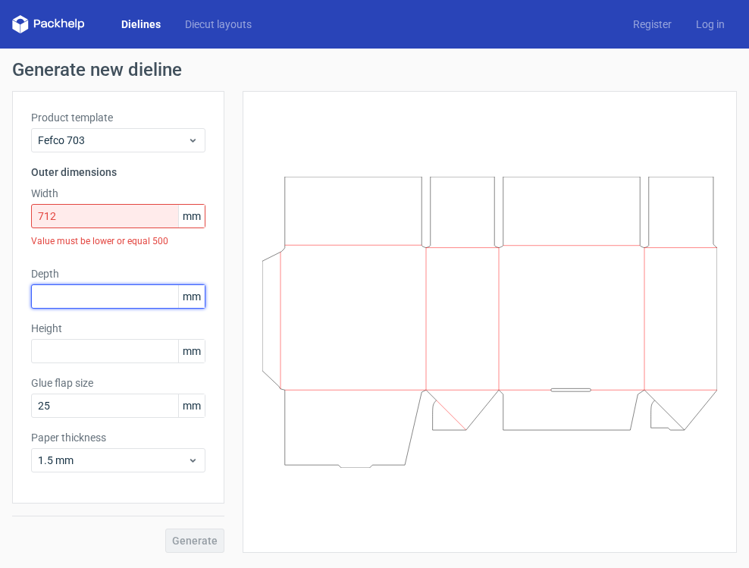
click at [79, 274] on div "Depth mm" at bounding box center [118, 287] width 174 height 42
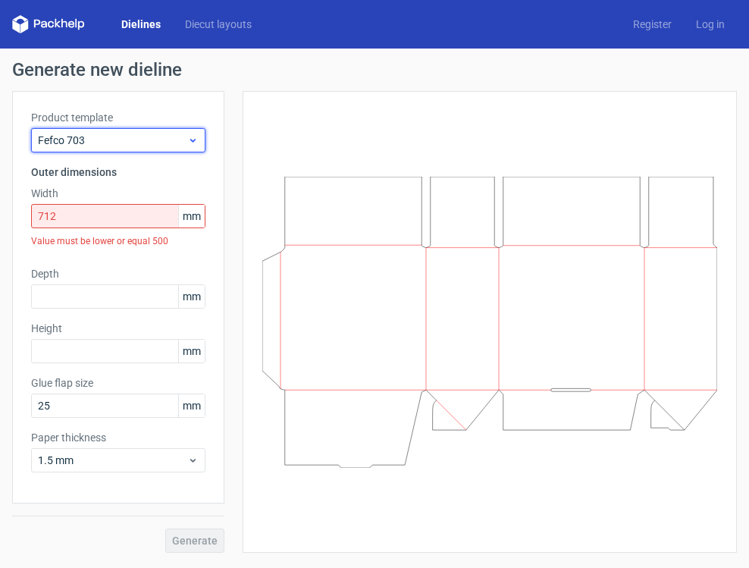
click at [130, 142] on span "Fefco 703" at bounding box center [112, 140] width 149 height 15
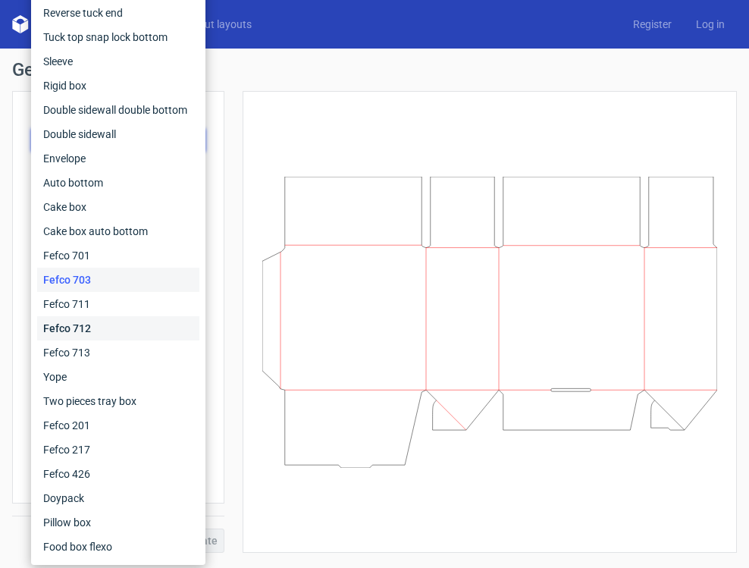
click at [99, 325] on div "Fefco 712" at bounding box center [118, 328] width 162 height 24
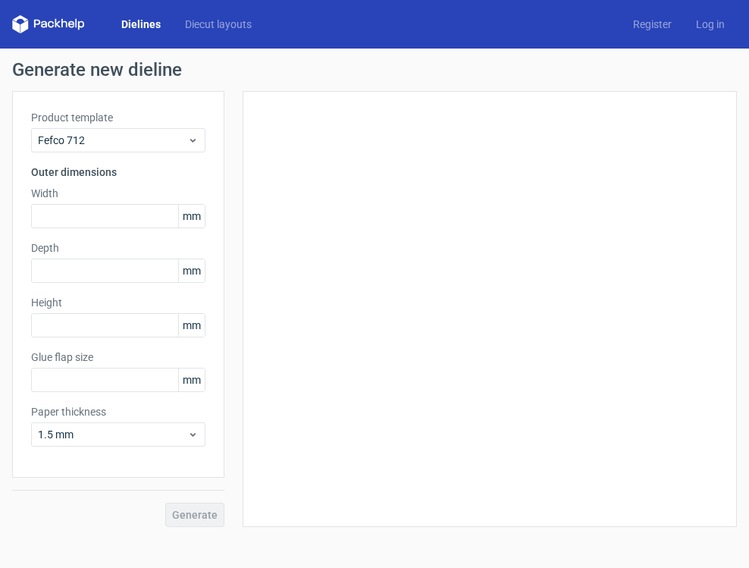
type input "25"
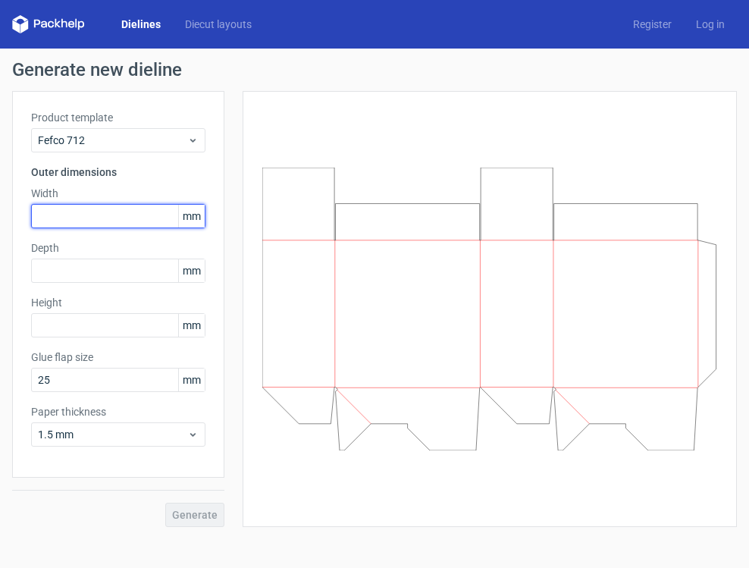
click at [89, 218] on input "text" at bounding box center [118, 216] width 174 height 24
type input "712"
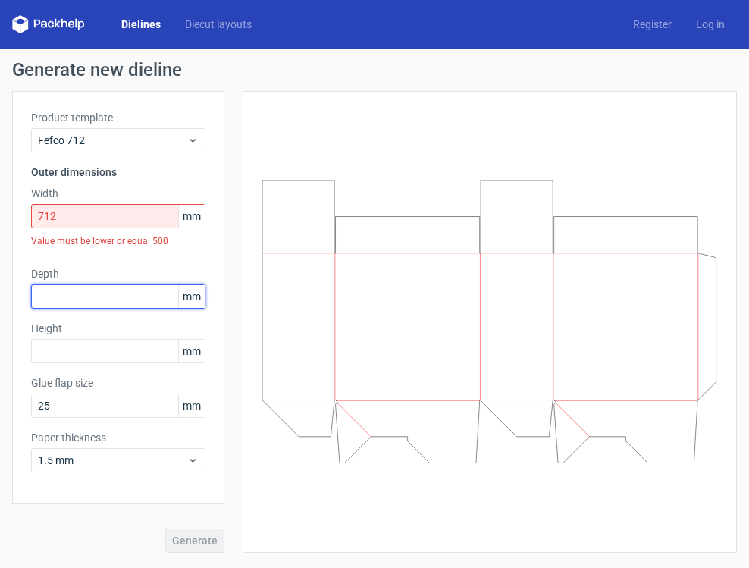
click at [103, 273] on div "Depth mm" at bounding box center [118, 287] width 174 height 42
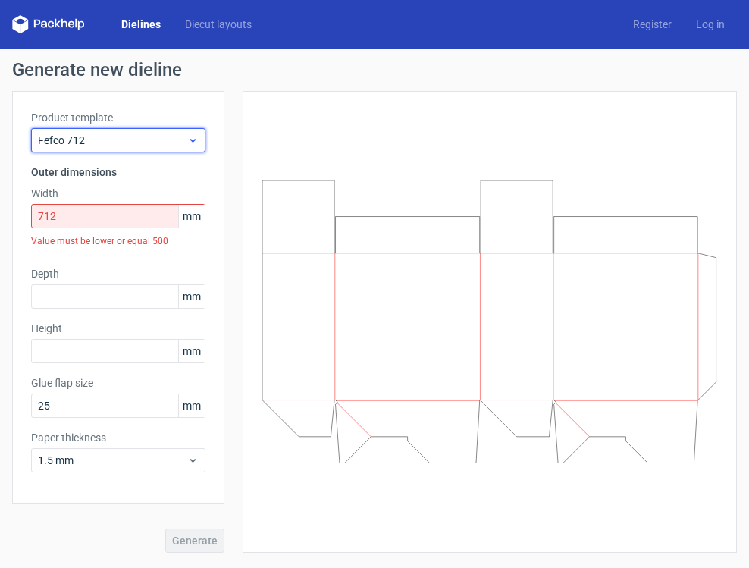
click at [116, 139] on span "Fefco 712" at bounding box center [112, 140] width 149 height 15
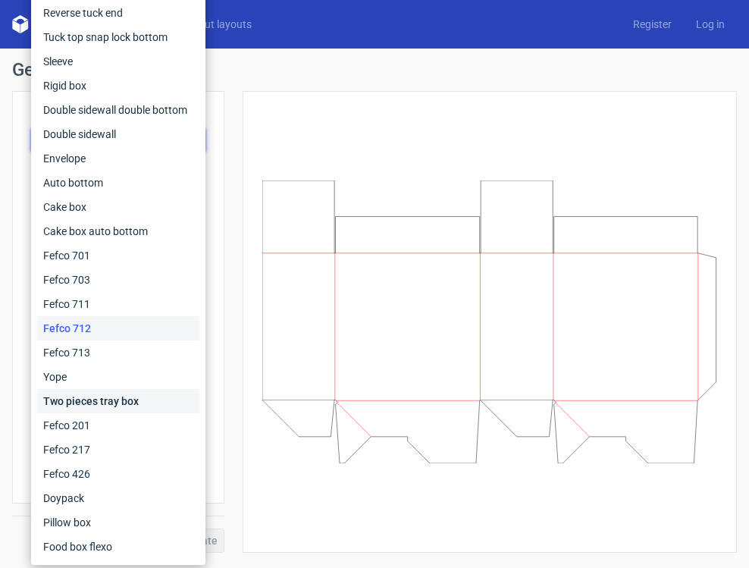
click at [89, 406] on div "Two pieces tray box" at bounding box center [118, 401] width 162 height 24
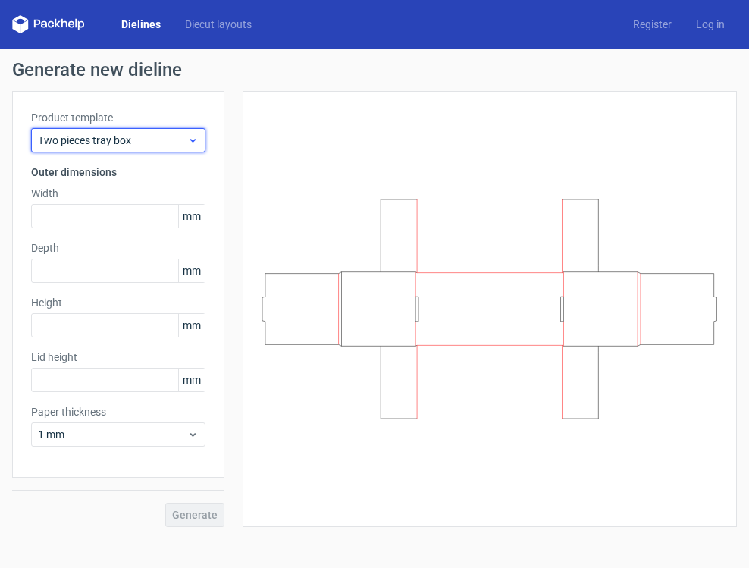
click at [95, 146] on span "Two pieces tray box" at bounding box center [112, 140] width 149 height 15
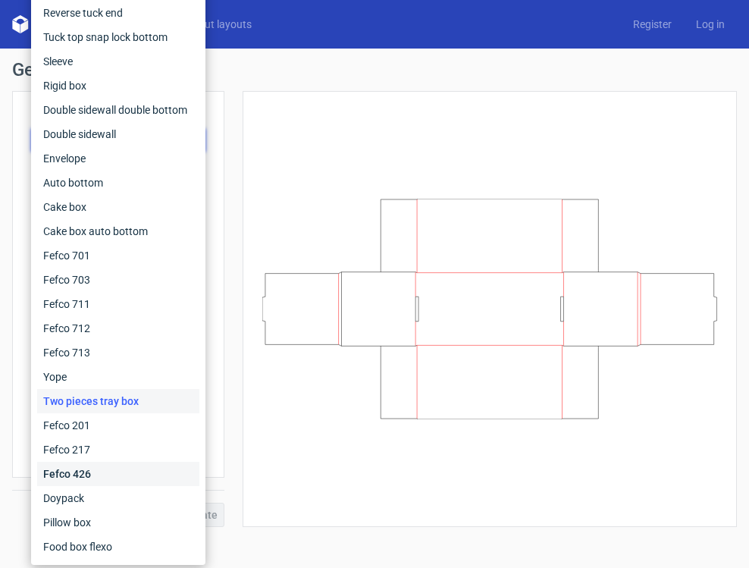
click at [89, 477] on div "Fefco 426" at bounding box center [118, 474] width 162 height 24
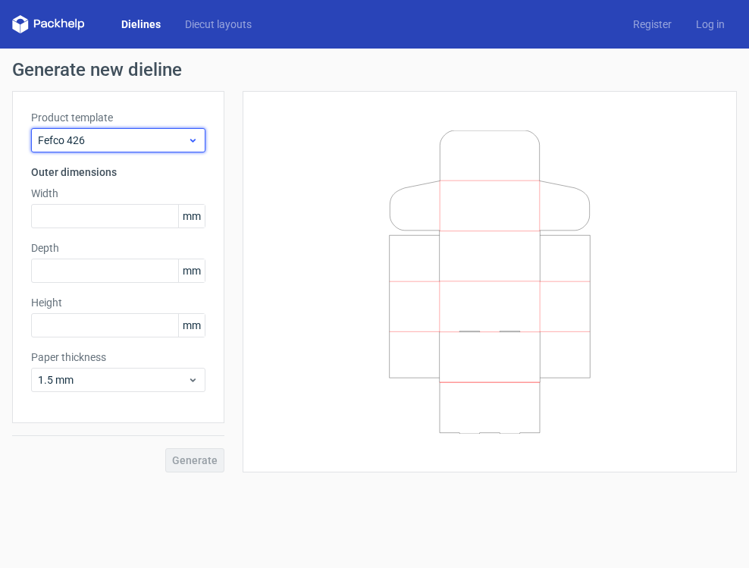
click at [110, 137] on span "Fefco 426" at bounding box center [112, 140] width 149 height 15
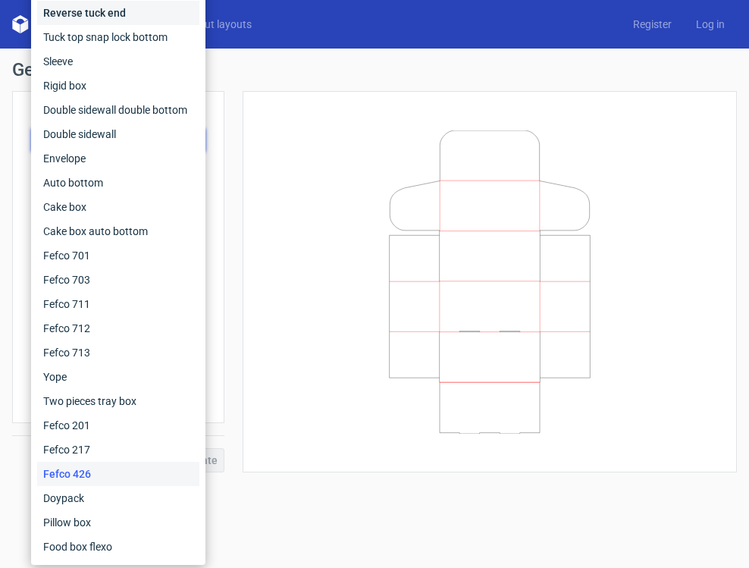
click at [109, 17] on div "Reverse tuck end" at bounding box center [118, 13] width 162 height 24
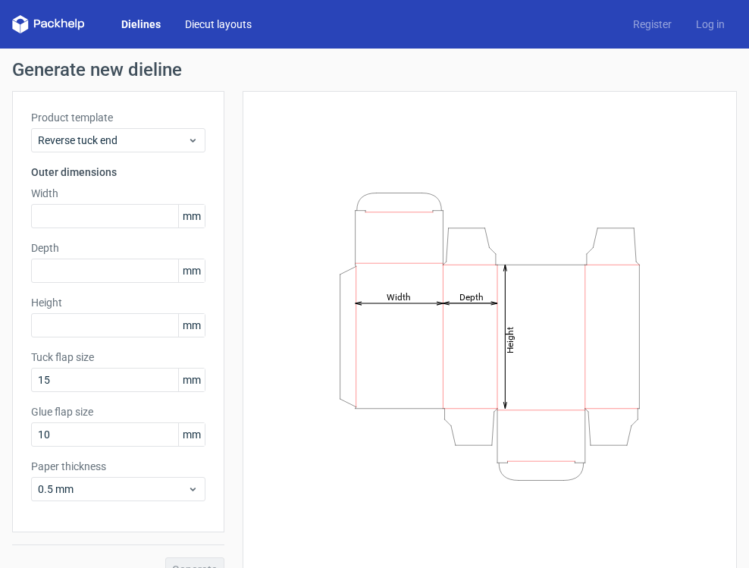
click at [199, 27] on link "Diecut layouts" at bounding box center [218, 24] width 91 height 15
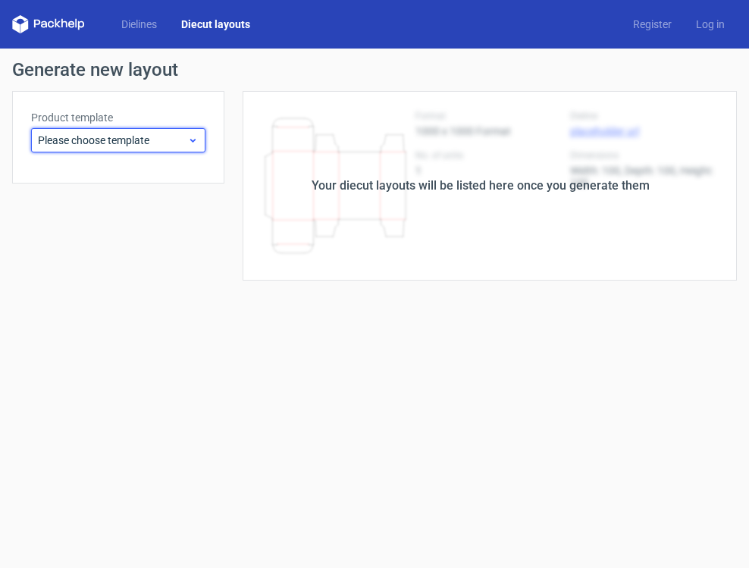
click at [176, 143] on span "Please choose template" at bounding box center [112, 140] width 149 height 15
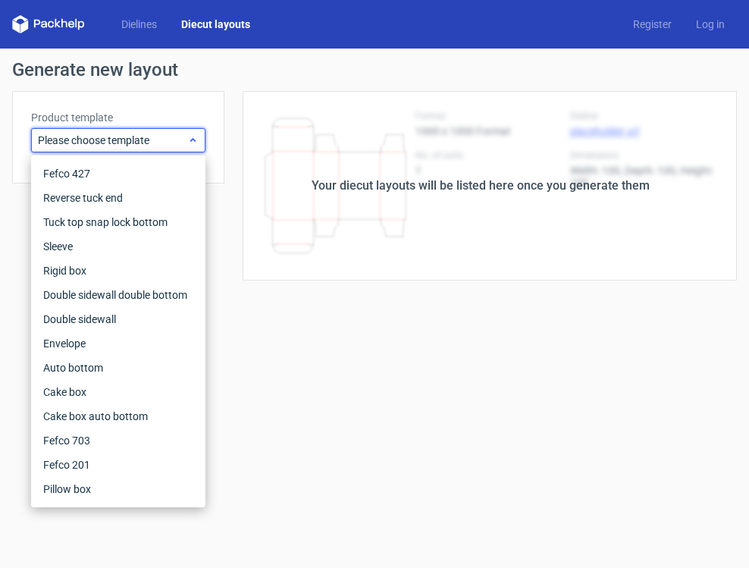
click at [176, 143] on span "Please choose template" at bounding box center [112, 140] width 149 height 15
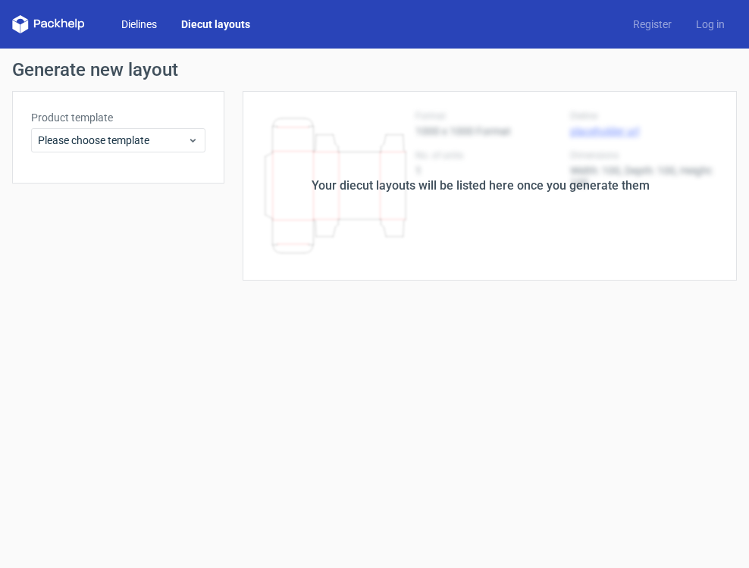
click at [152, 28] on link "Dielines" at bounding box center [139, 24] width 60 height 15
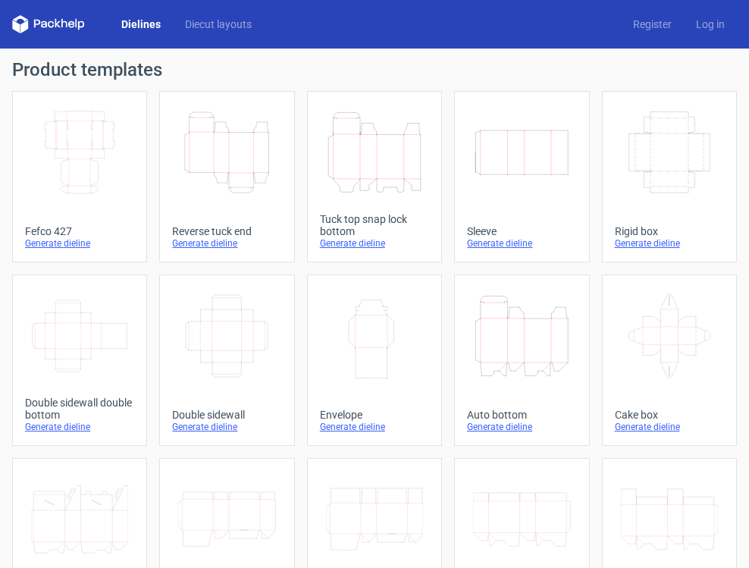
click at [519, 173] on icon "Width Depth Height" at bounding box center [521, 152] width 97 height 85
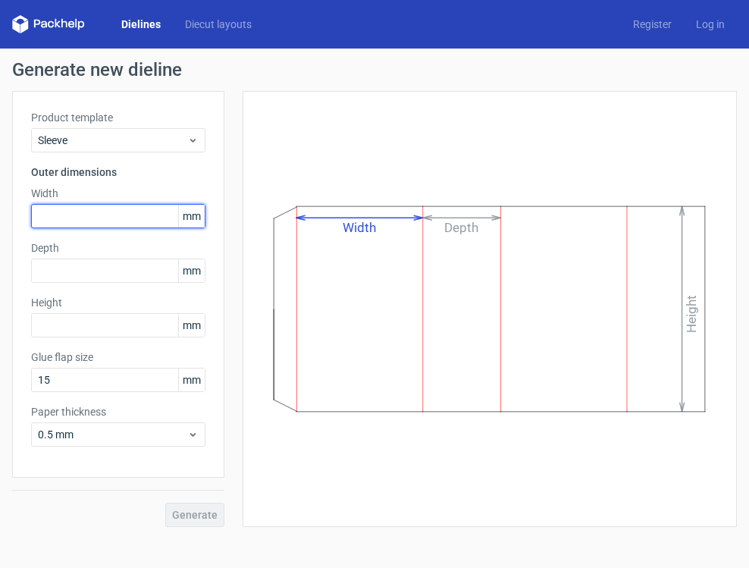
click at [152, 224] on input "text" at bounding box center [118, 216] width 174 height 24
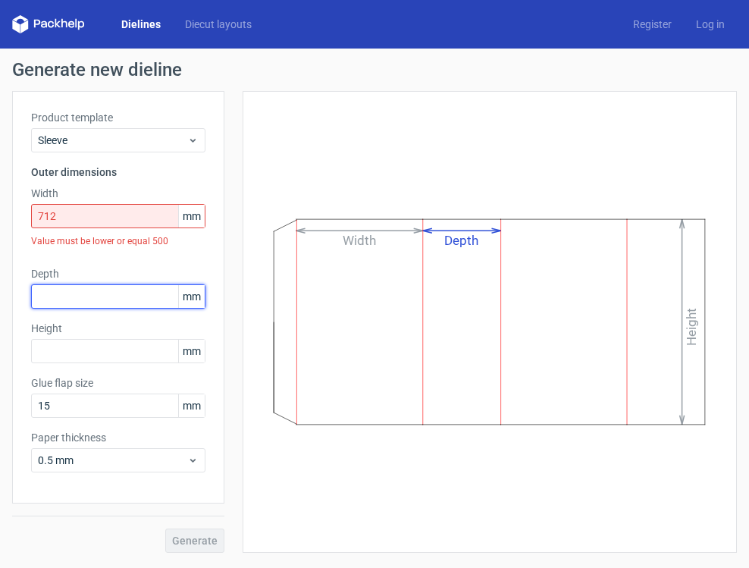
click at [166, 290] on div "Product template Sleeve Outer dimensions Width 712 mm Value must be lower or eq…" at bounding box center [118, 297] width 212 height 412
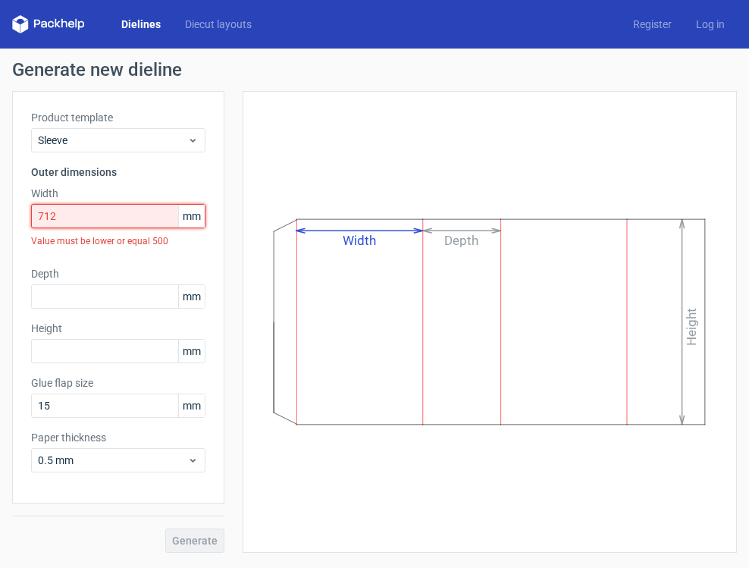
drag, startPoint x: 65, startPoint y: 214, endPoint x: 12, endPoint y: 212, distance: 53.1
click at [12, 213] on div "Product template Sleeve Outer dimensions Width 712 mm Value must be lower or eq…" at bounding box center [118, 297] width 212 height 412
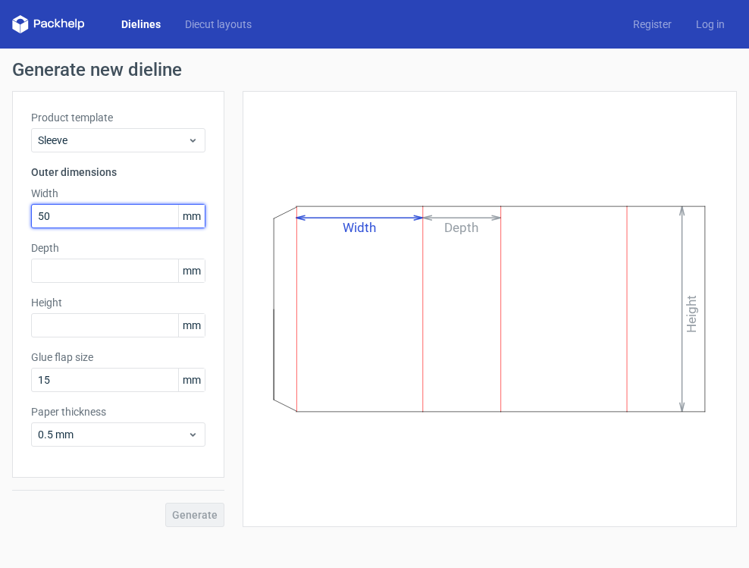
type input "507"
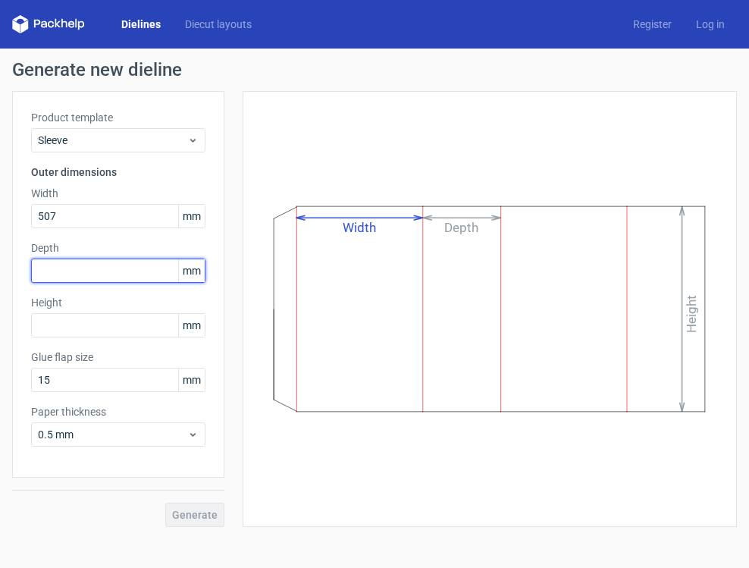
click at [64, 269] on div "Depth mm" at bounding box center [118, 261] width 174 height 42
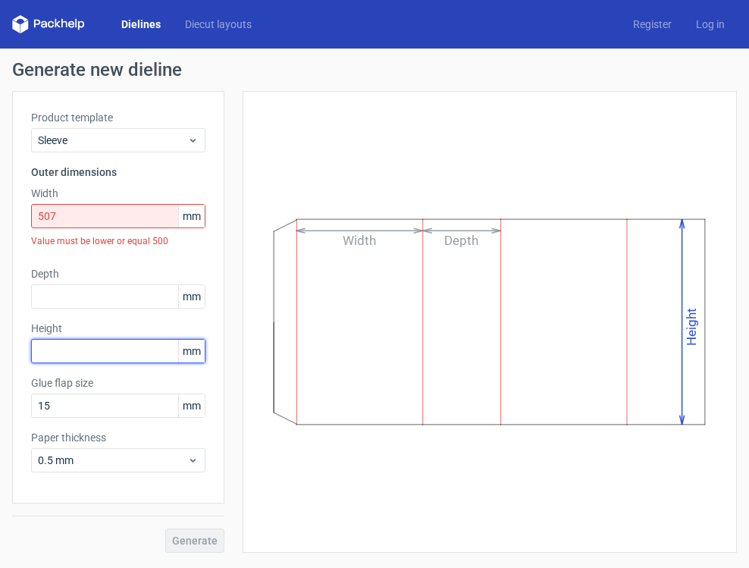
click at [59, 351] on input "text" at bounding box center [118, 351] width 174 height 24
type input "850"
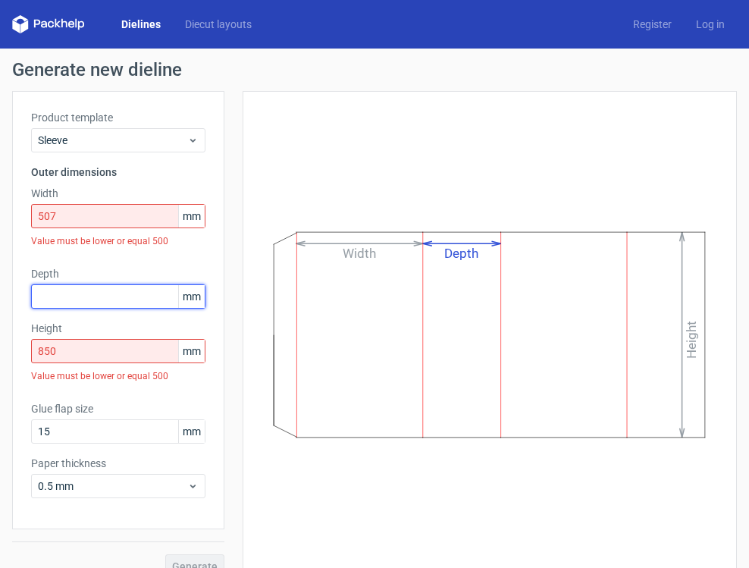
click at [88, 296] on input "text" at bounding box center [118, 296] width 174 height 24
